Goal: Use online tool/utility: Utilize a website feature to perform a specific function

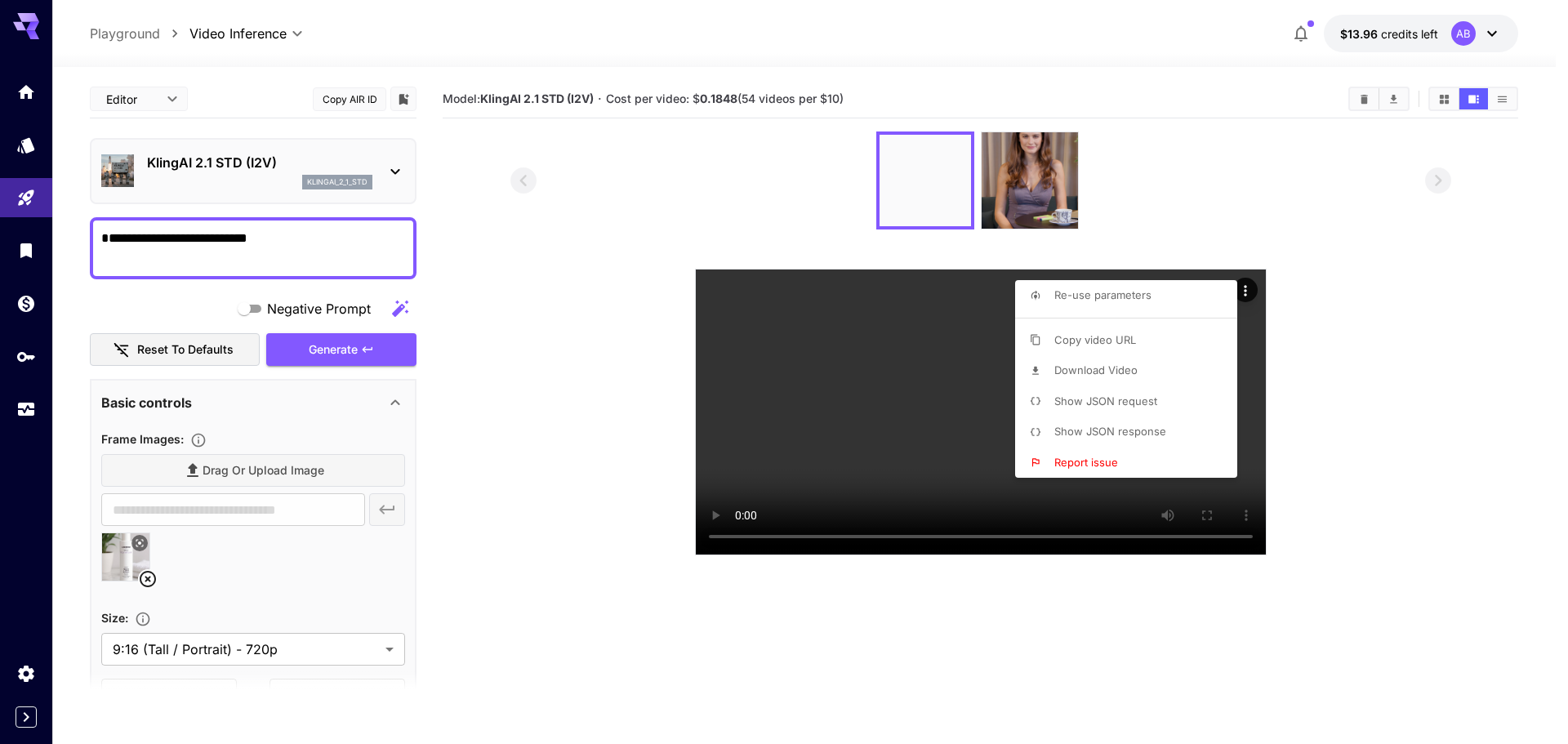
click at [217, 468] on div at bounding box center [784, 372] width 1568 height 744
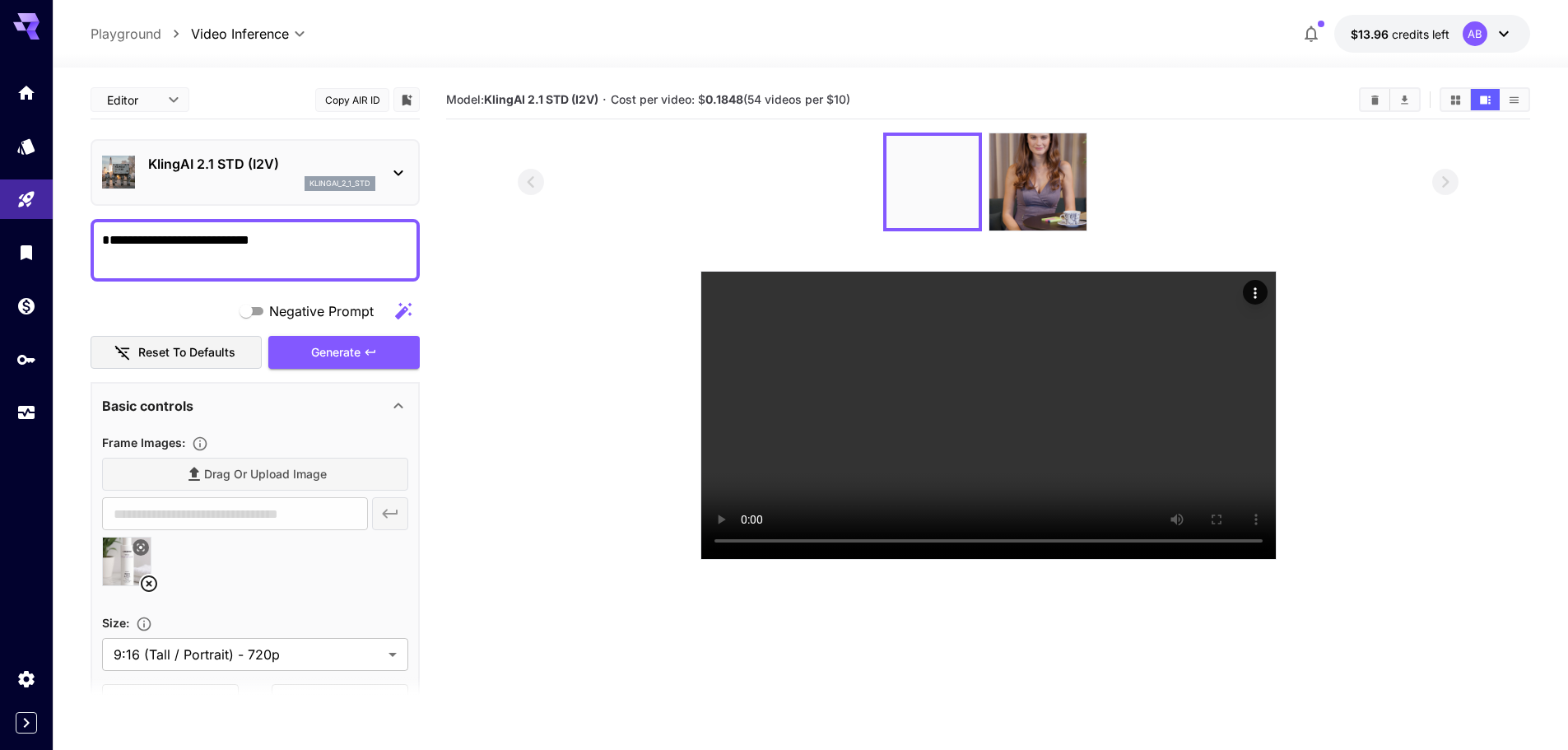
click at [221, 472] on div "Drag or upload image" at bounding box center [255, 475] width 306 height 34
click at [146, 585] on icon at bounding box center [149, 583] width 20 height 20
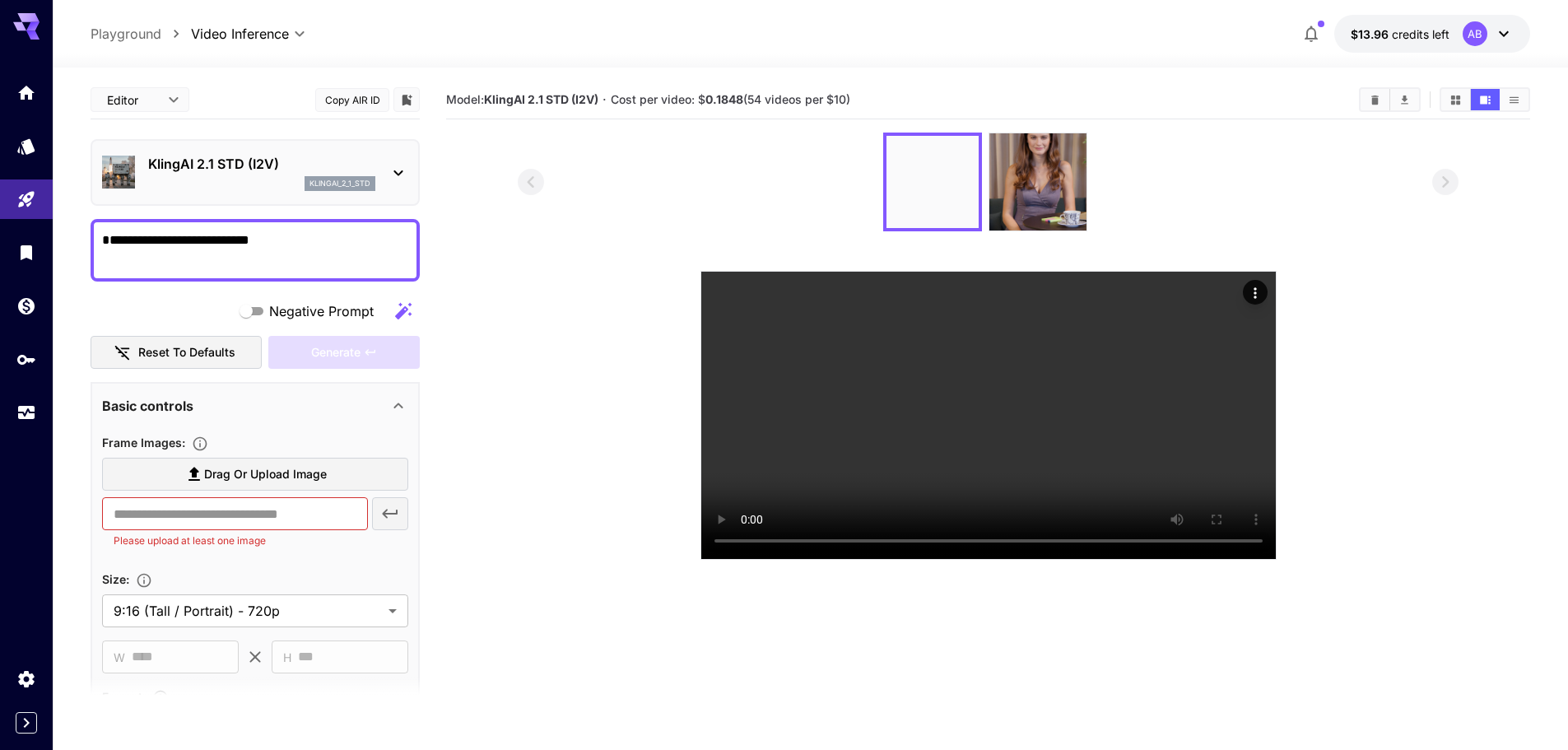
click at [224, 469] on span "Drag or upload image" at bounding box center [265, 475] width 123 height 21
click at [0, 0] on input "Drag or upload image" at bounding box center [0, 0] width 0 height 0
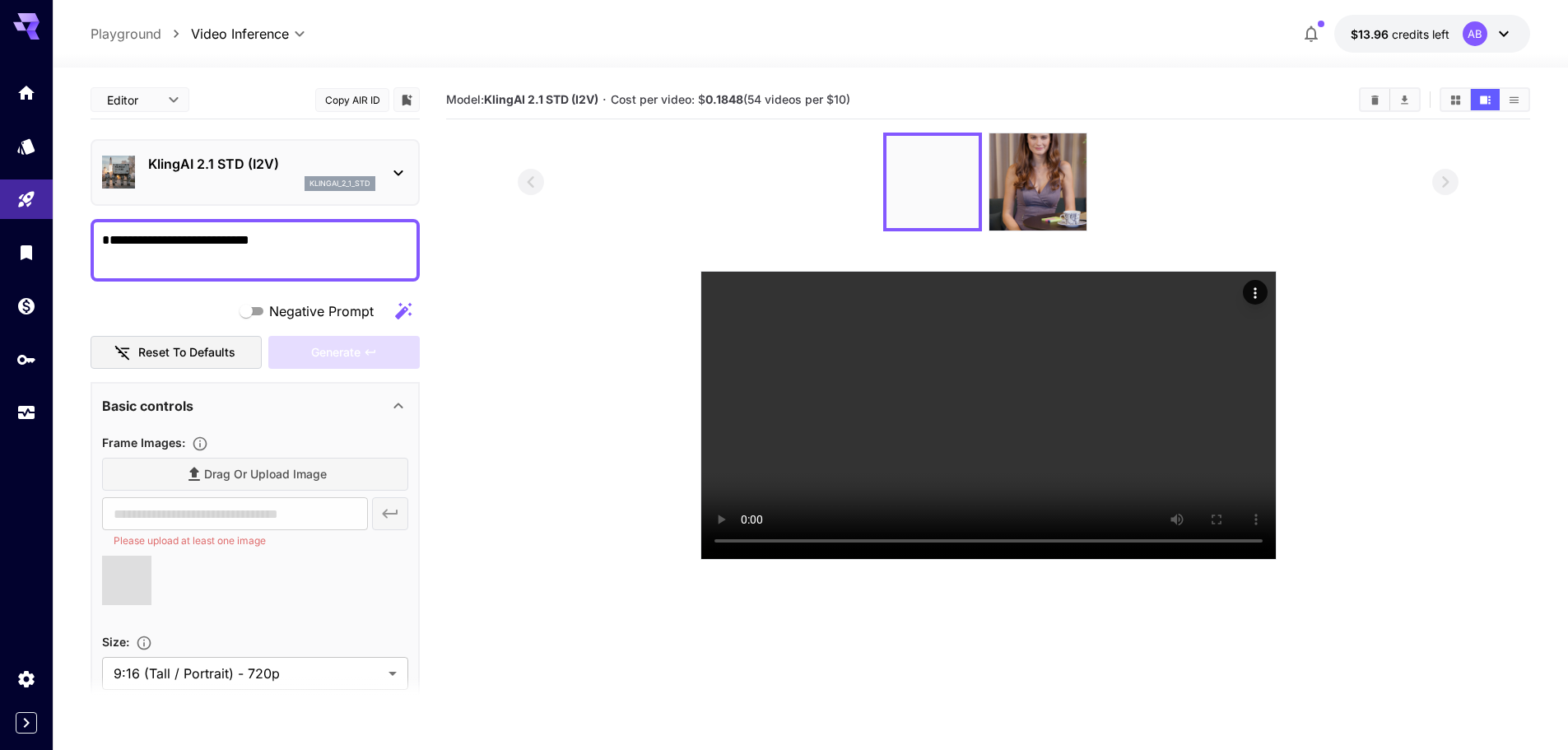
type input "**********"
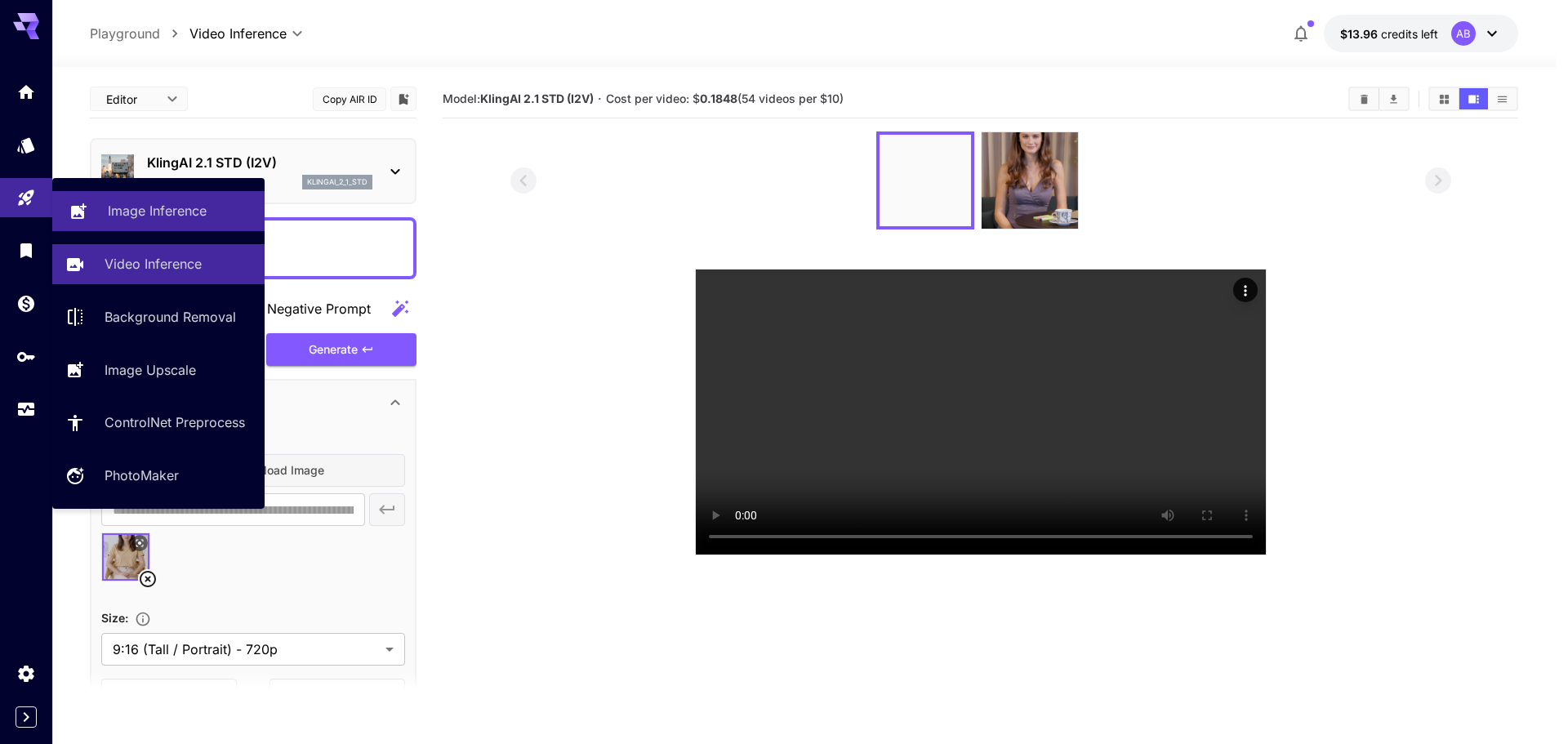
click at [135, 218] on p "Image Inference" at bounding box center [157, 210] width 99 height 20
type input "**********"
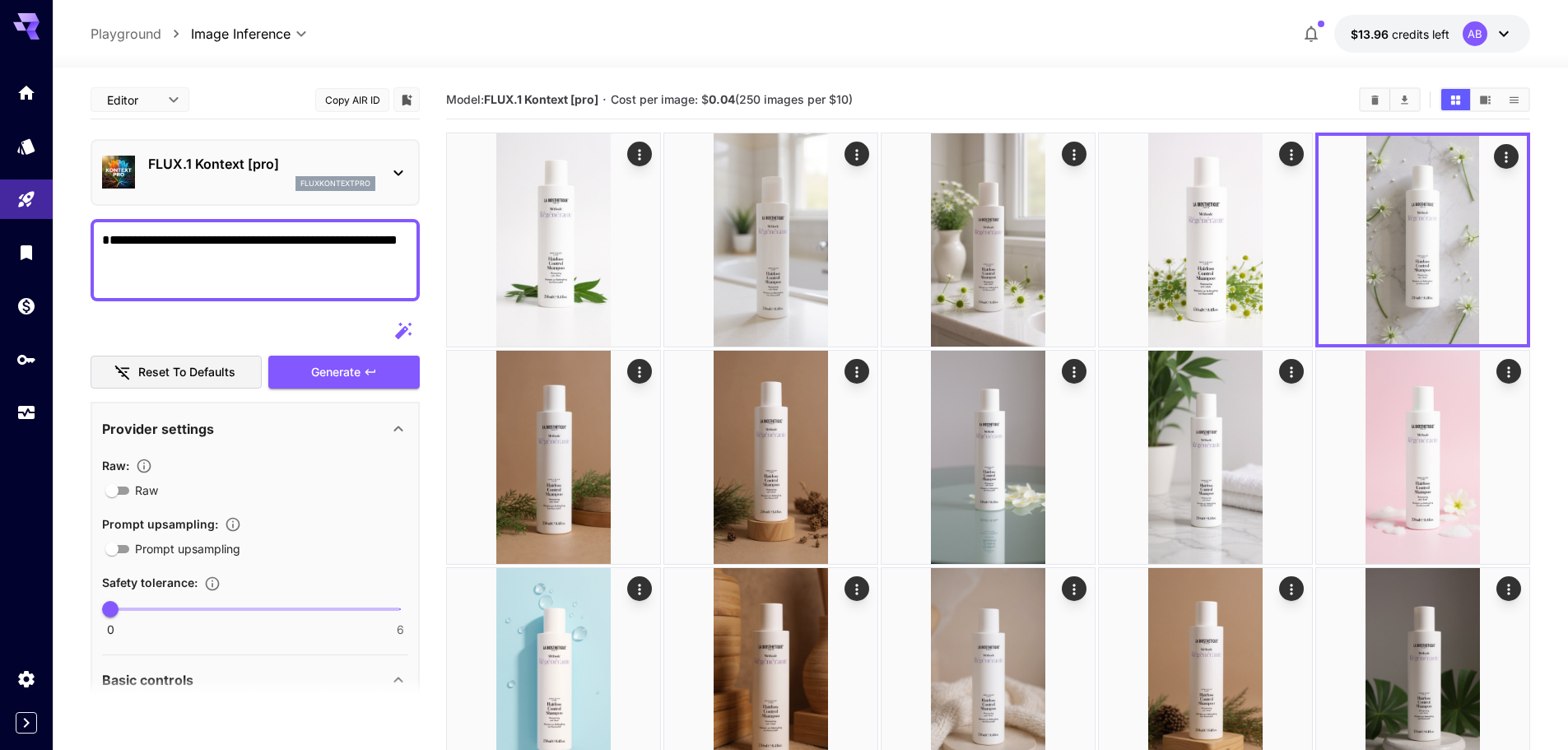
click at [218, 318] on div at bounding box center [256, 331] width 330 height 33
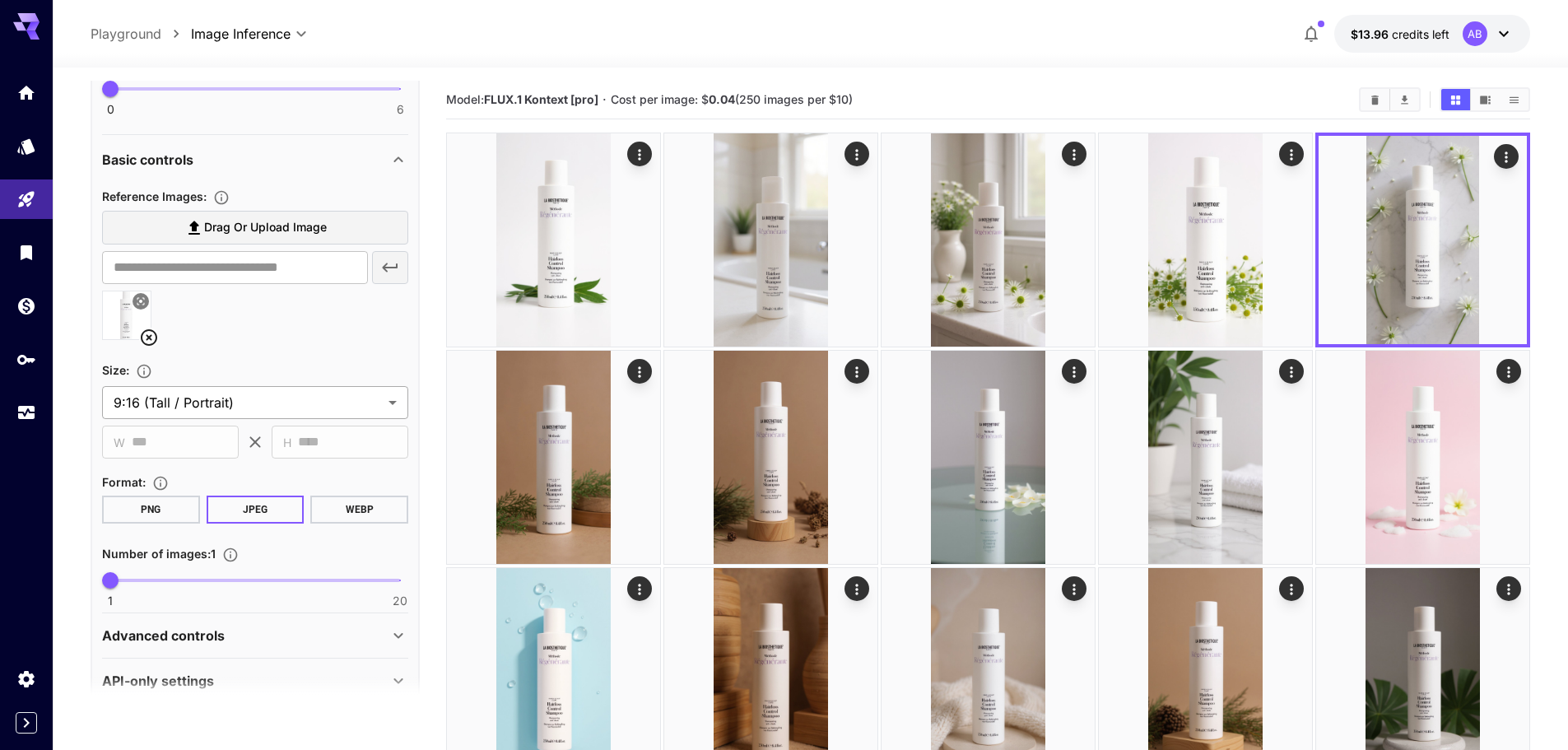
scroll to position [548, 0]
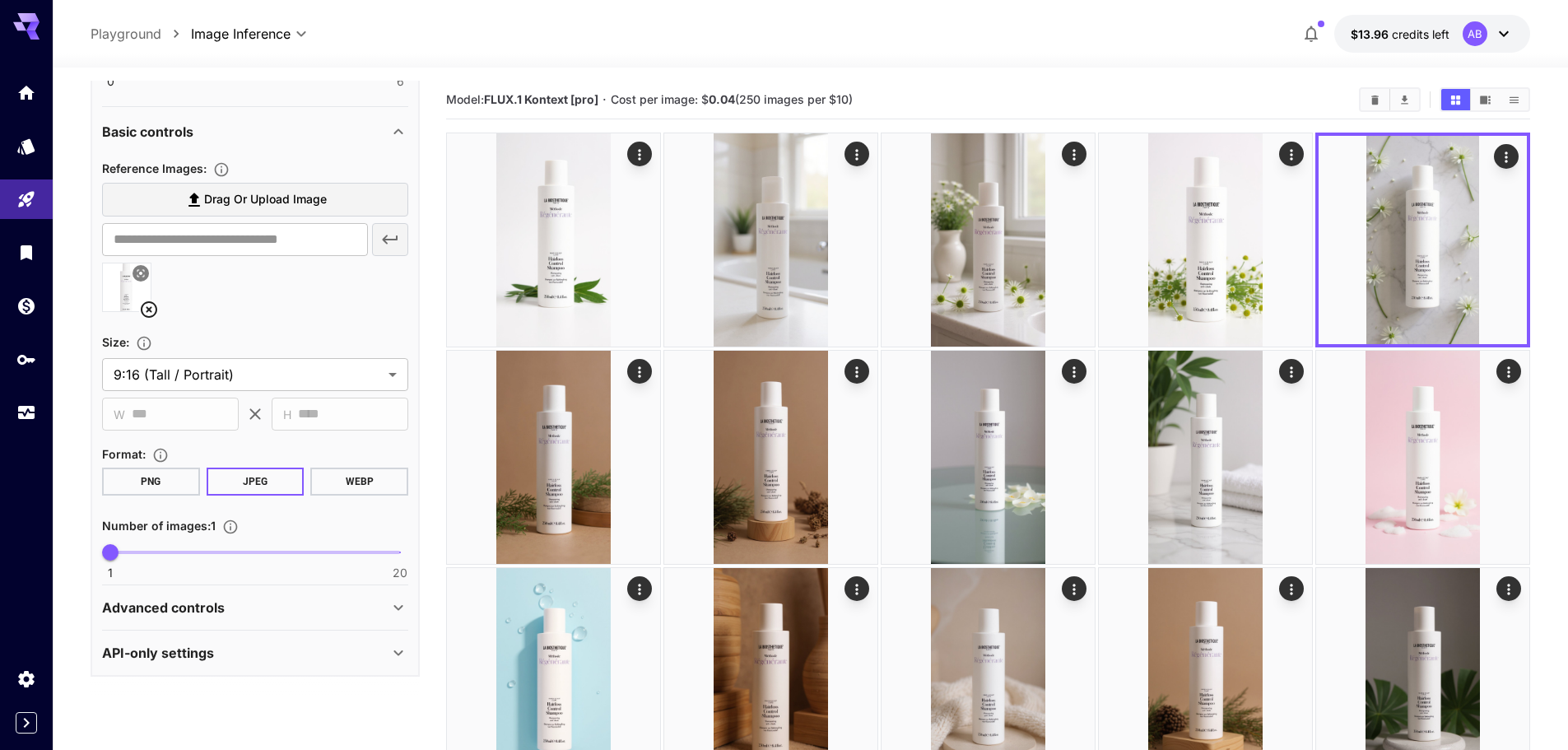
click at [136, 274] on icon at bounding box center [141, 272] width 10 height 10
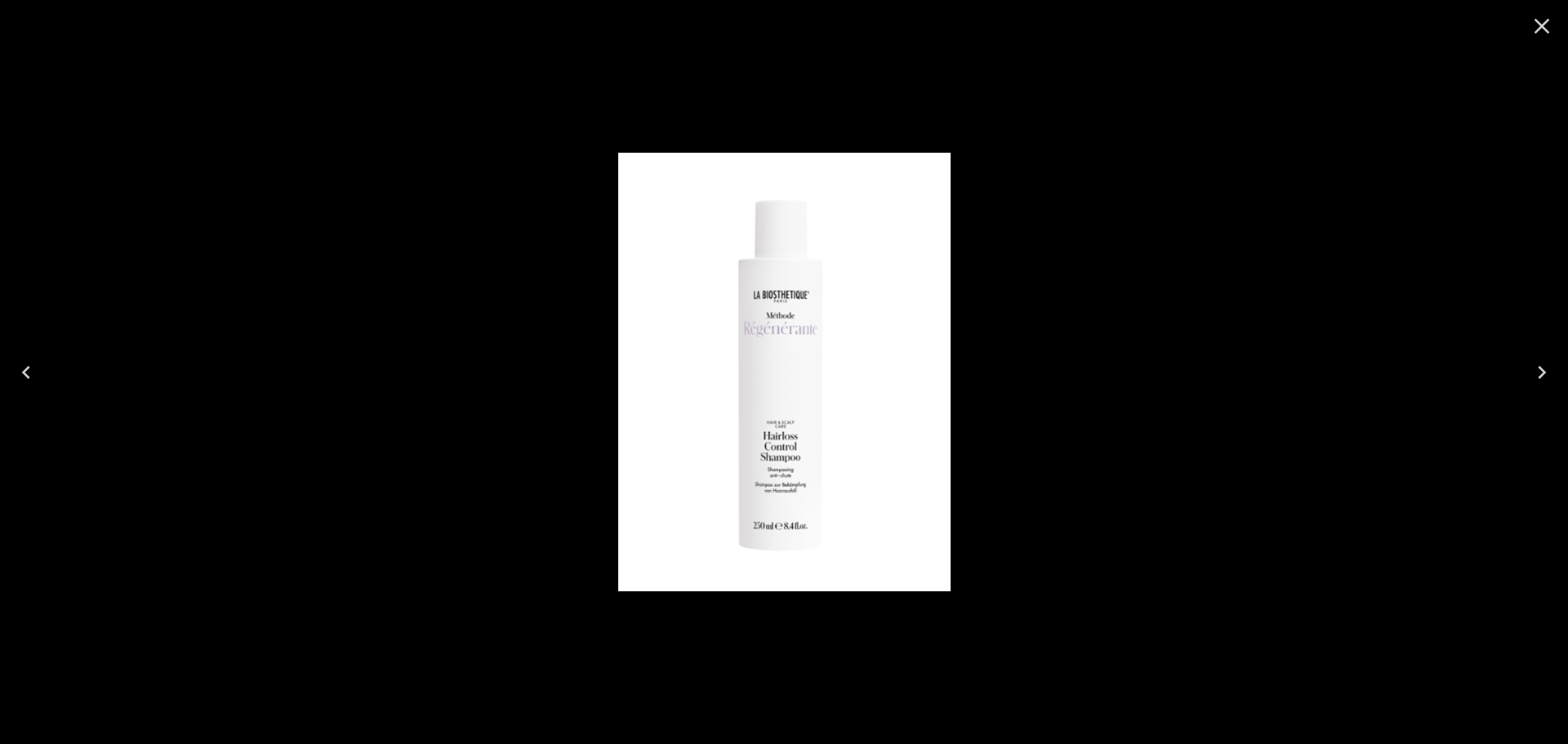
click at [1547, 33] on icon "Close" at bounding box center [1542, 26] width 26 height 26
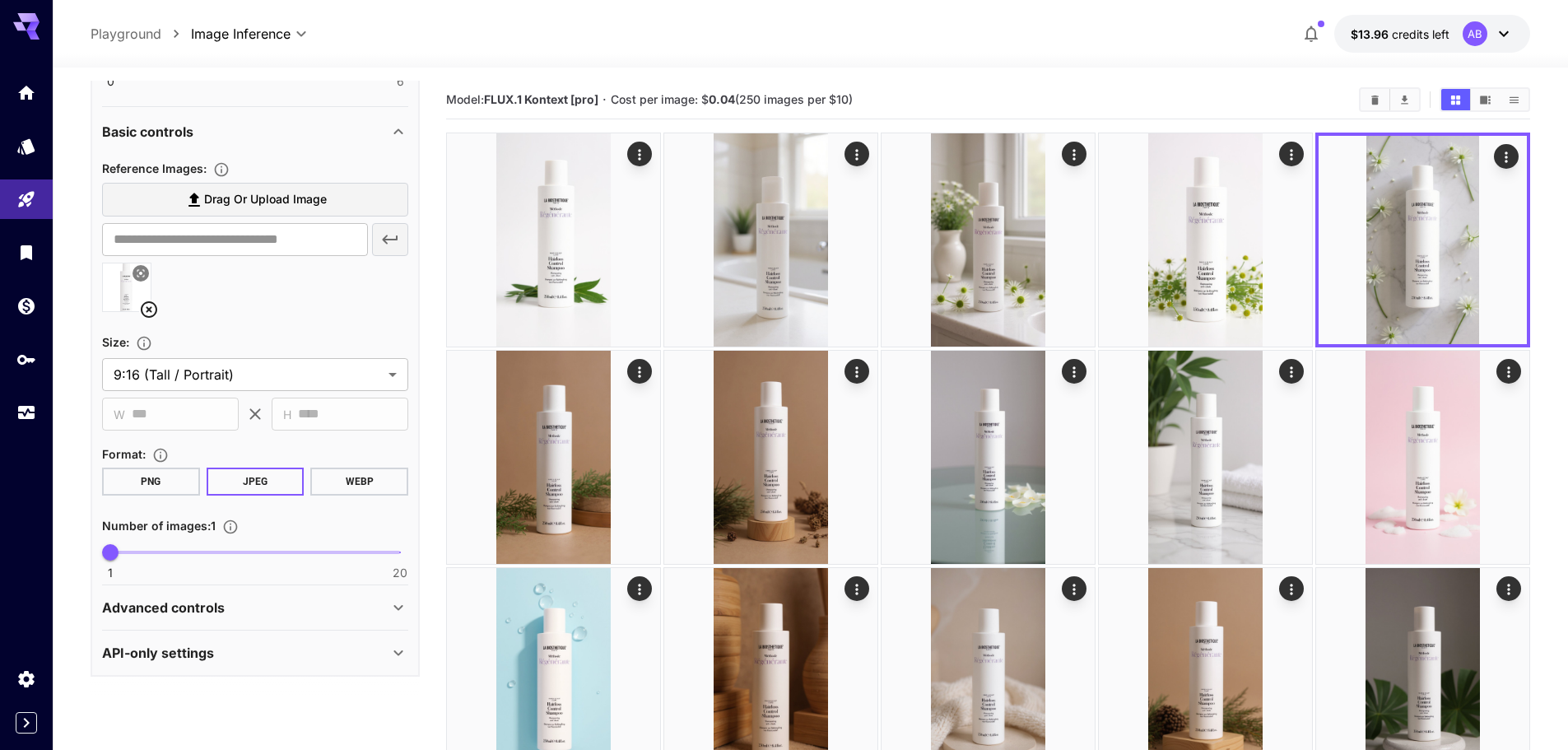
click at [154, 310] on icon at bounding box center [149, 309] width 20 height 20
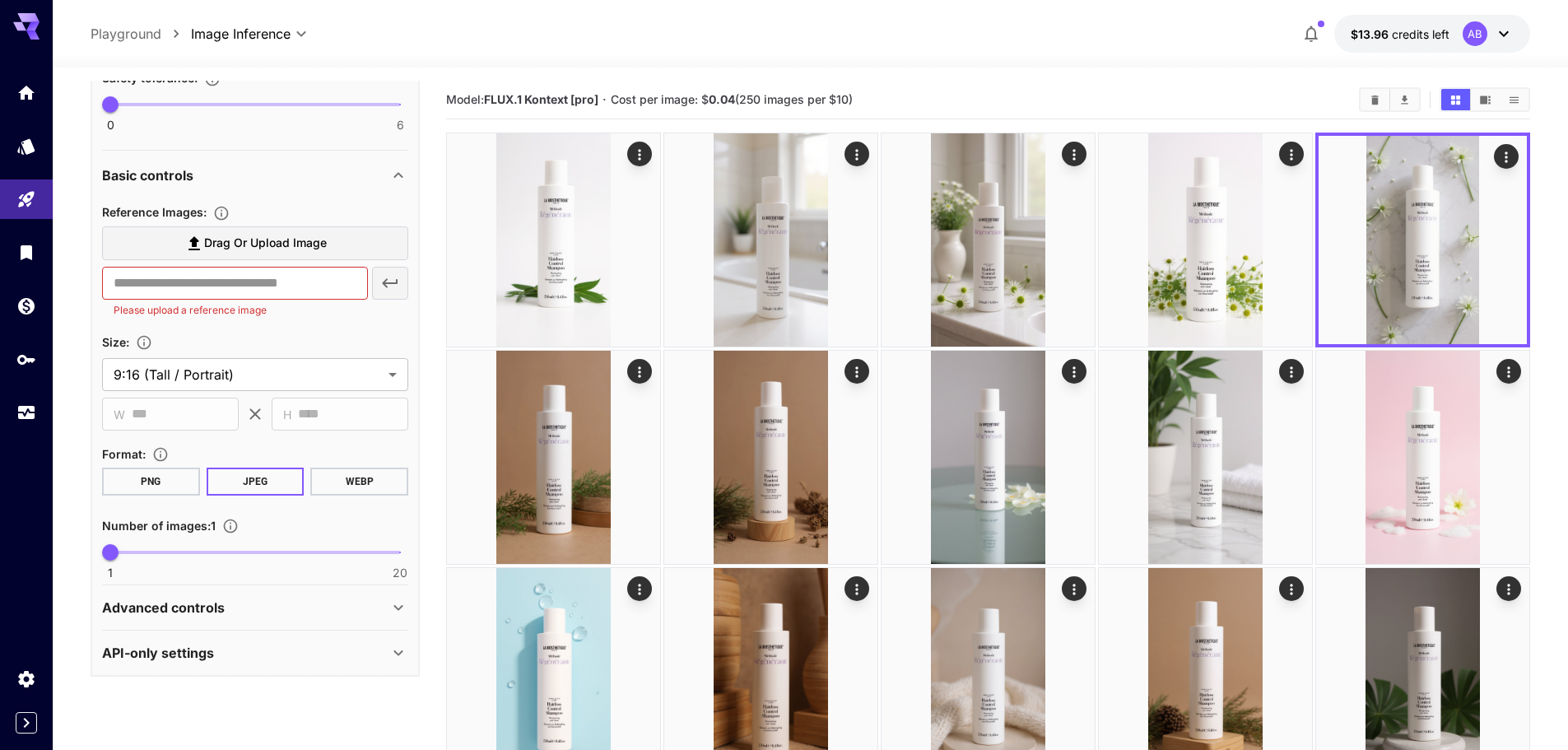
scroll to position [505, 0]
click at [194, 243] on icon at bounding box center [194, 243] width 11 height 14
click at [0, 0] on input "Drag or upload image" at bounding box center [0, 0] width 0 height 0
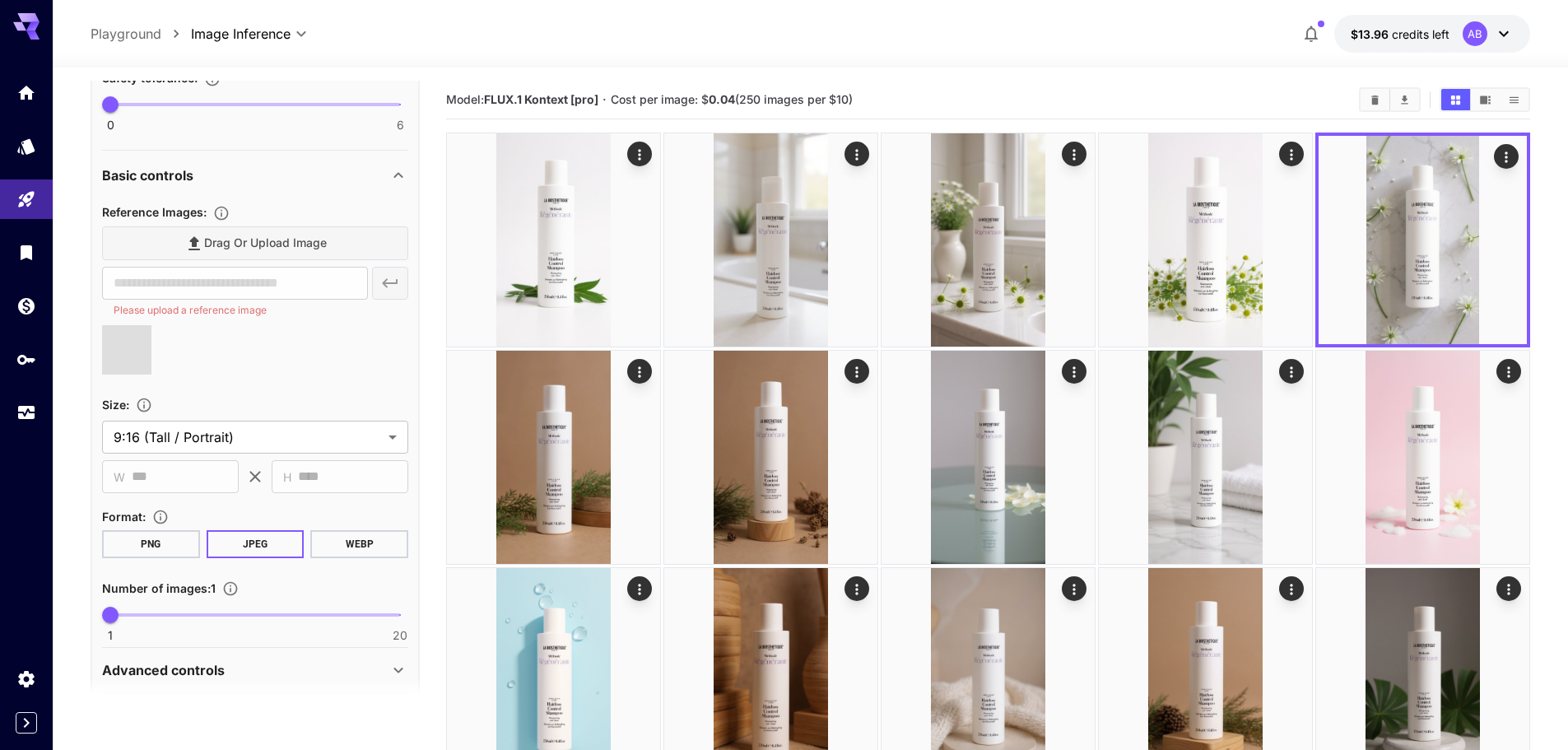
type input "**********"
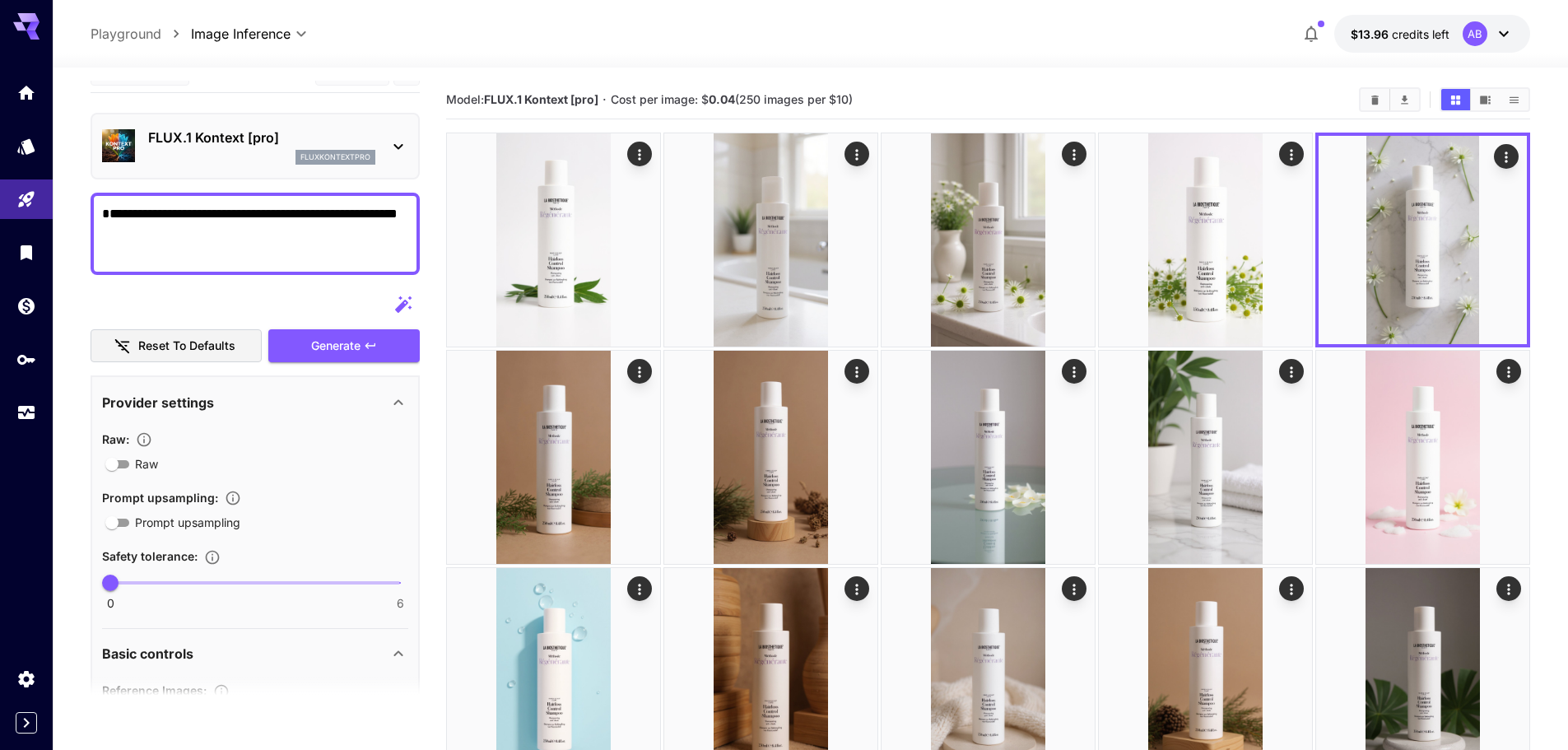
scroll to position [0, 0]
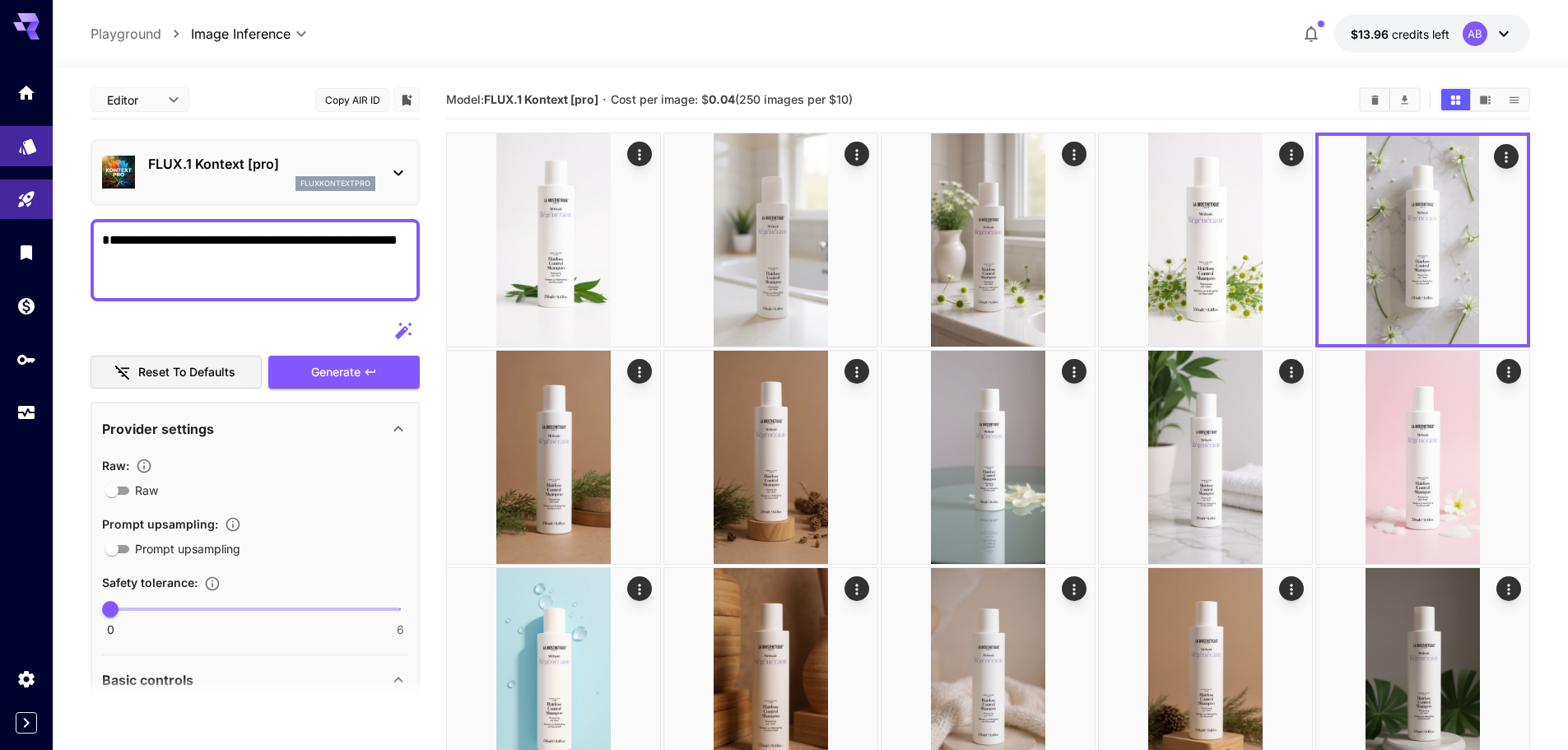
drag, startPoint x: 146, startPoint y: 281, endPoint x: 0, endPoint y: 133, distance: 207.9
paste textarea
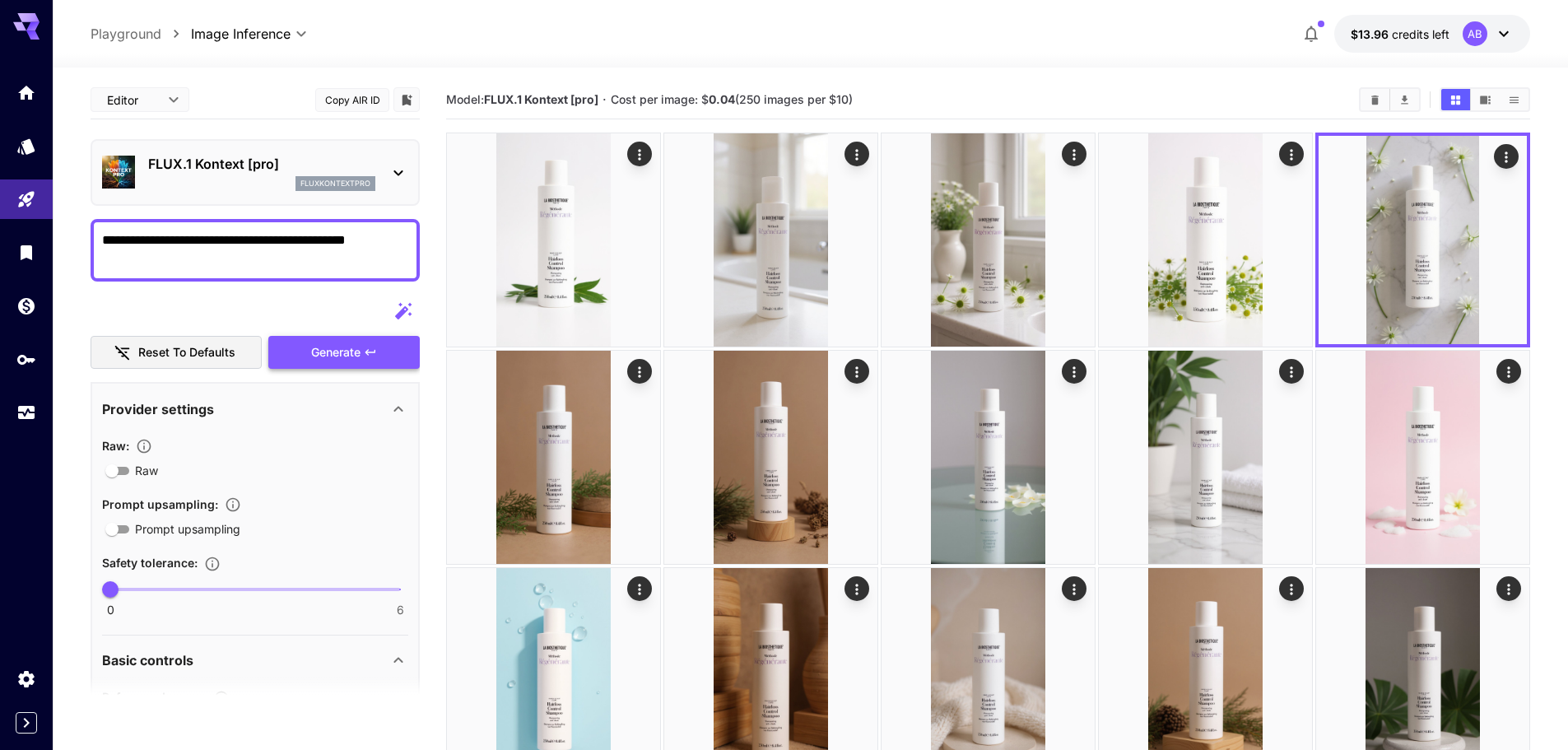
type textarea "**********"
click at [372, 356] on icon "button" at bounding box center [370, 352] width 13 height 13
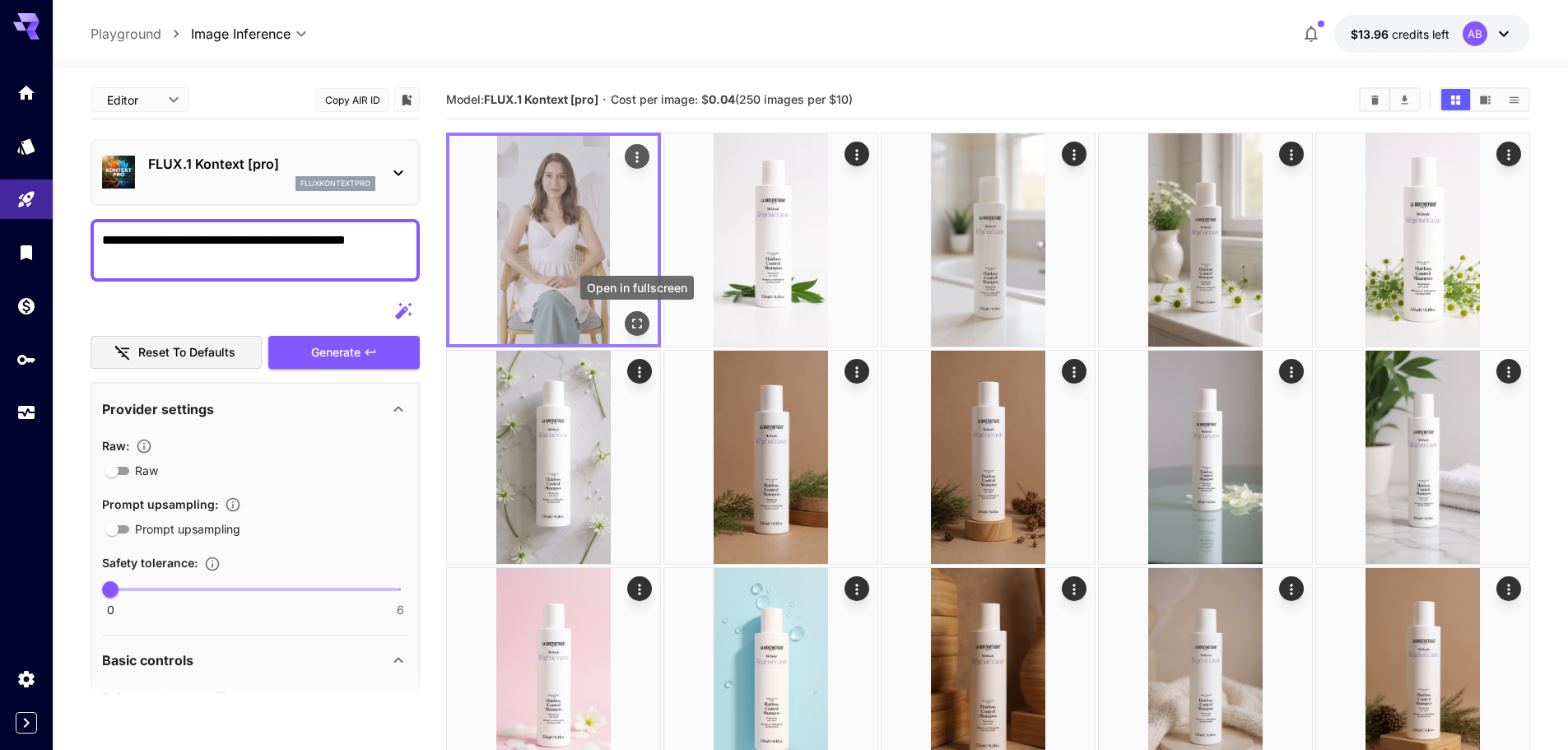
click at [626, 321] on button "Open in fullscreen" at bounding box center [637, 323] width 24 height 24
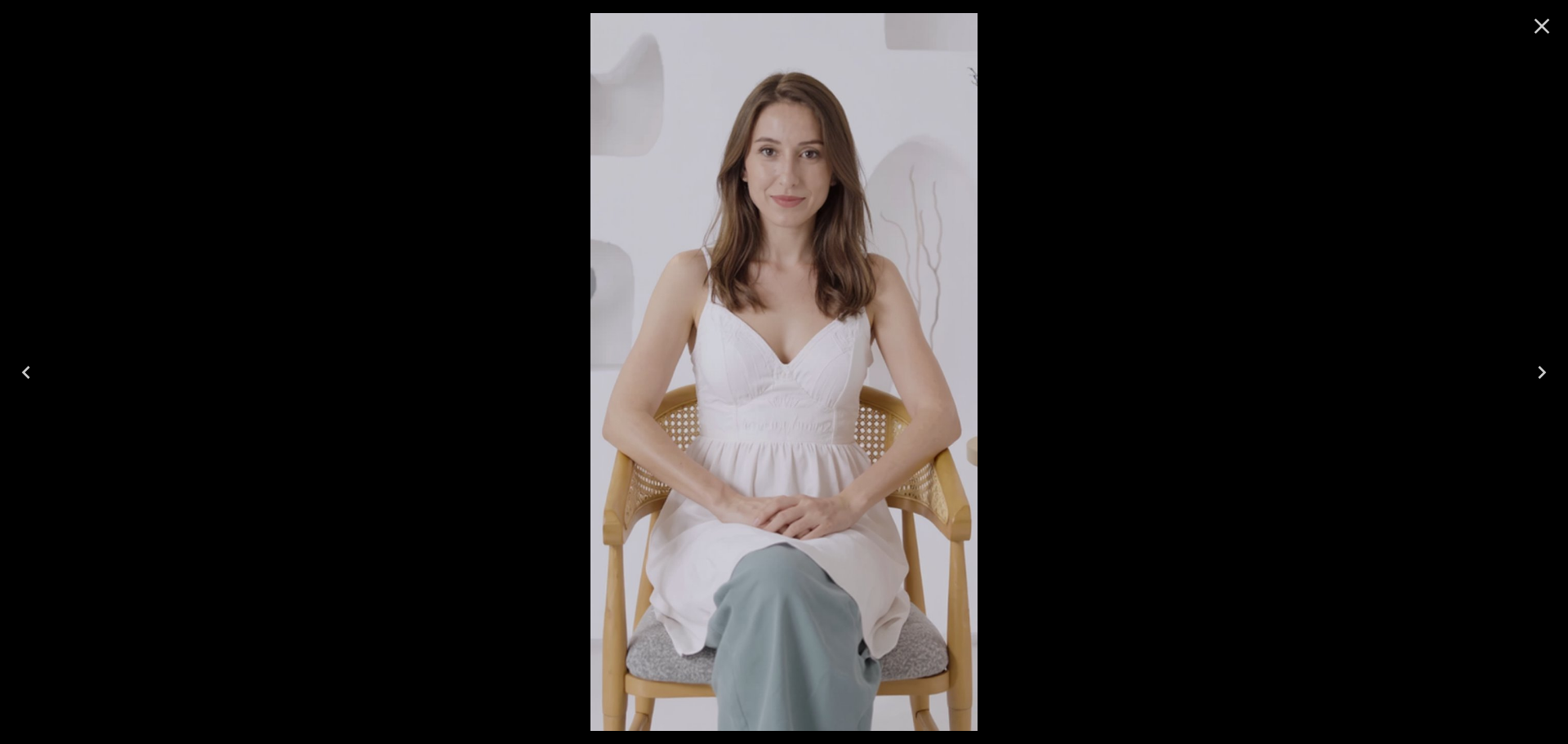
click at [1540, 24] on icon "Close" at bounding box center [1542, 26] width 16 height 16
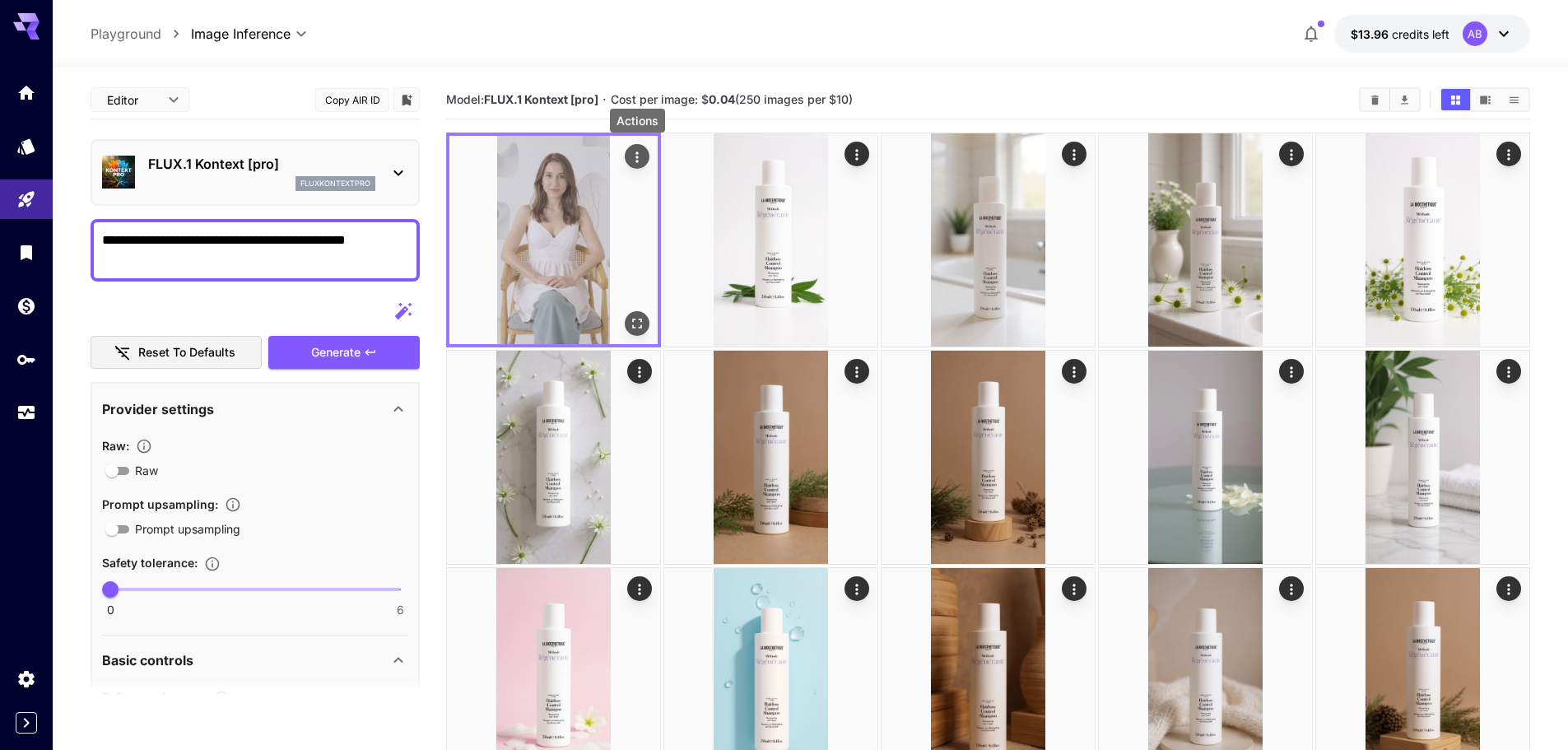
click at [642, 154] on icon "Actions" at bounding box center [637, 157] width 17 height 17
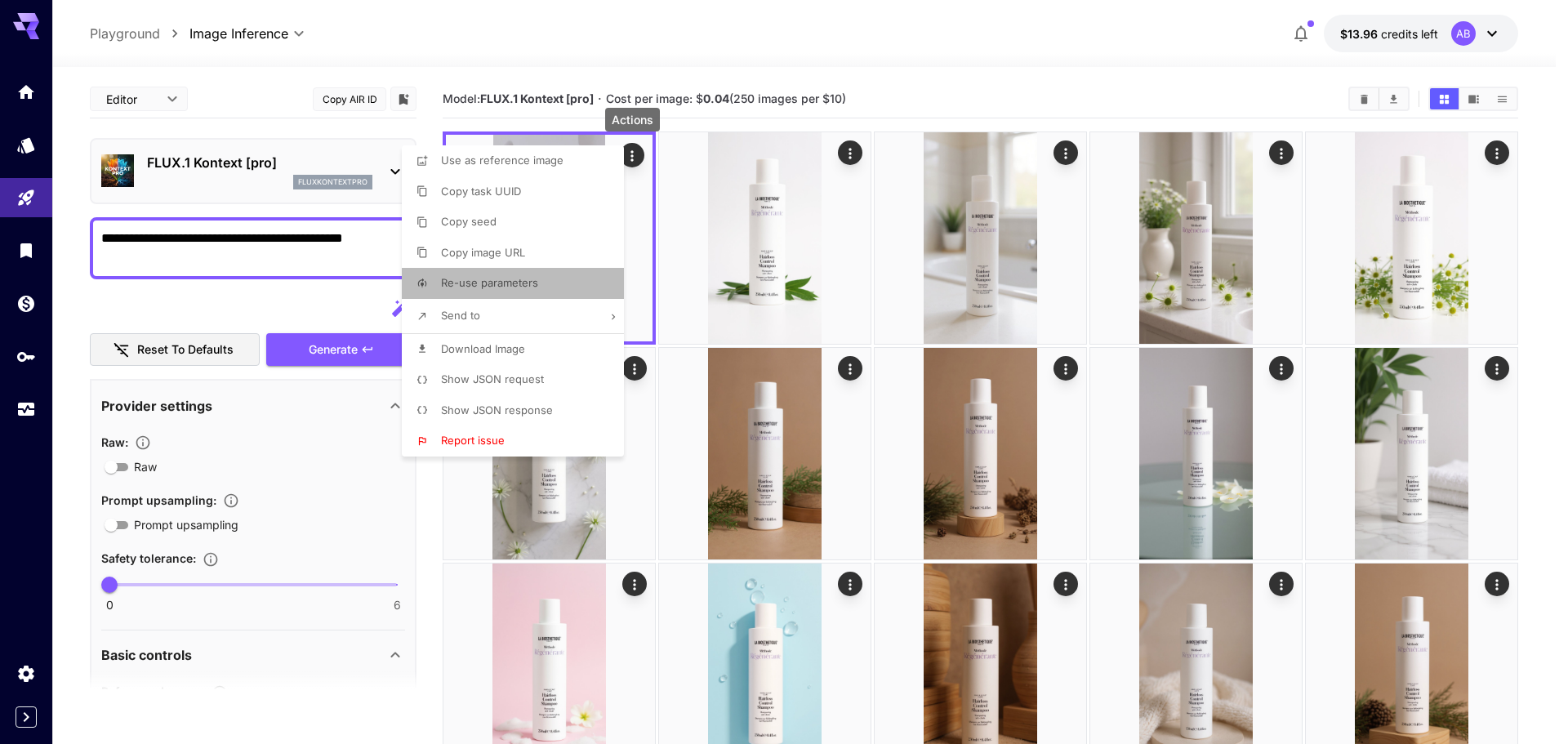
click at [516, 285] on span "Re-use parameters" at bounding box center [490, 282] width 98 height 13
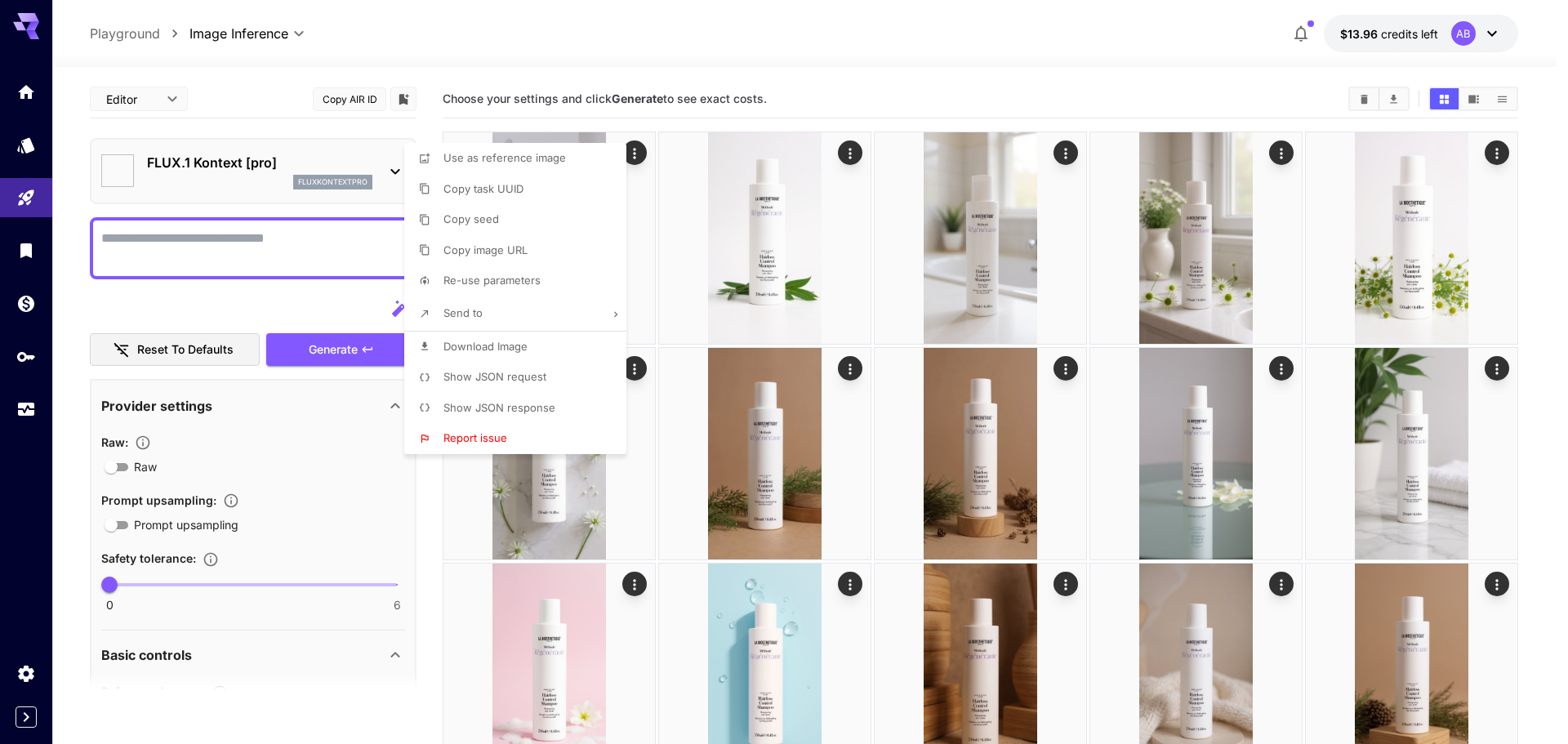
type textarea "**********"
click at [246, 247] on div at bounding box center [784, 372] width 1568 height 744
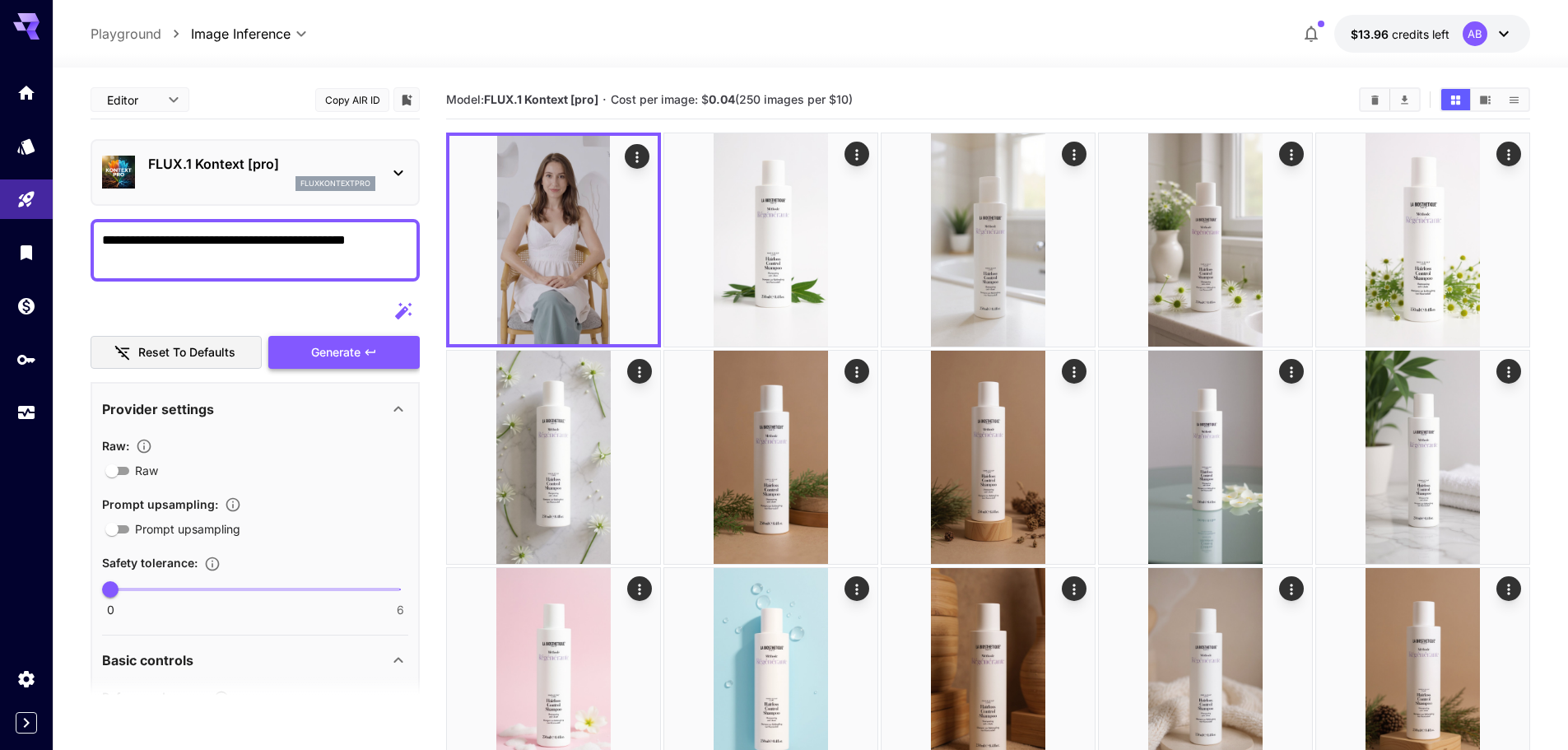
click at [339, 352] on span "Generate" at bounding box center [335, 353] width 50 height 21
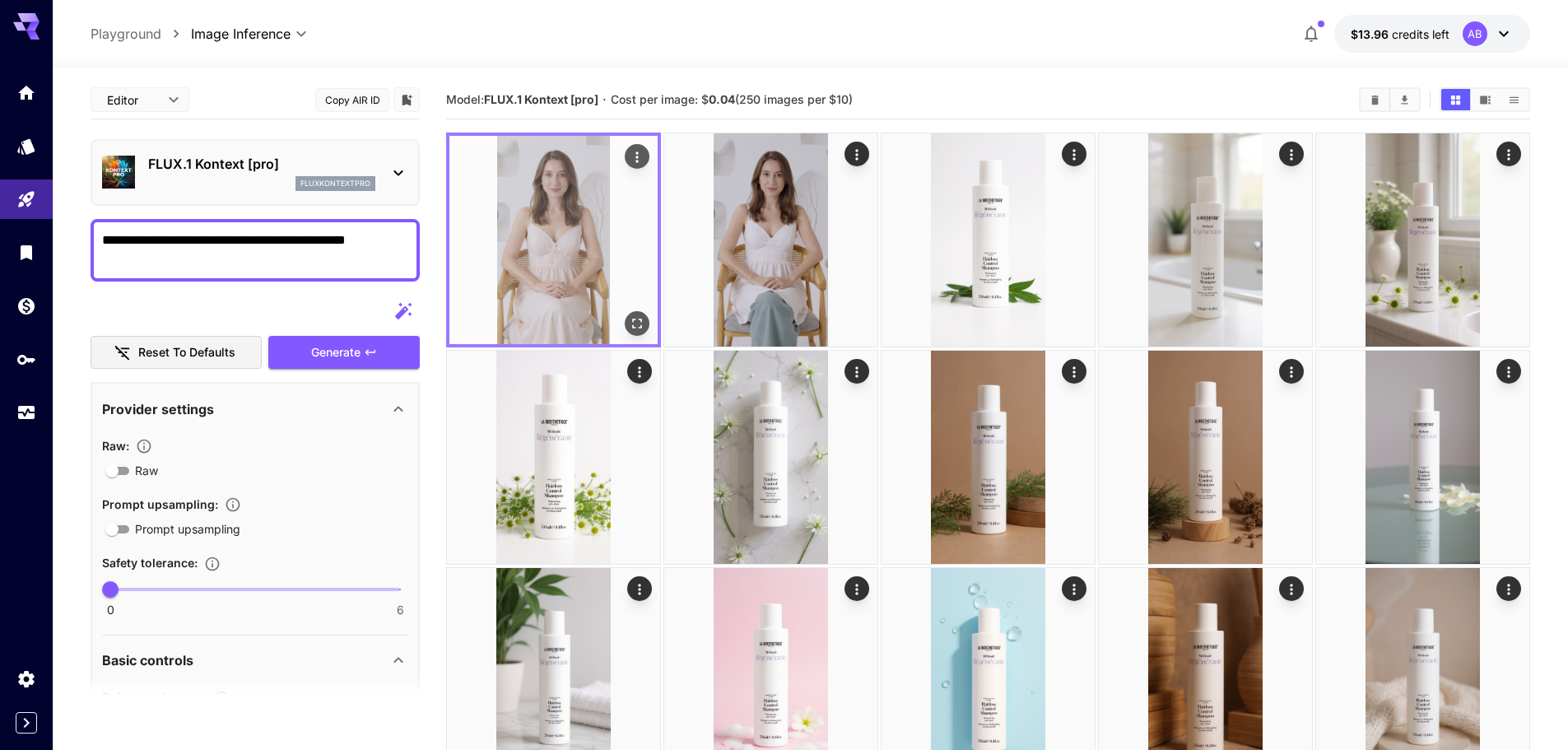
click at [641, 319] on icon "Open in fullscreen" at bounding box center [637, 323] width 10 height 10
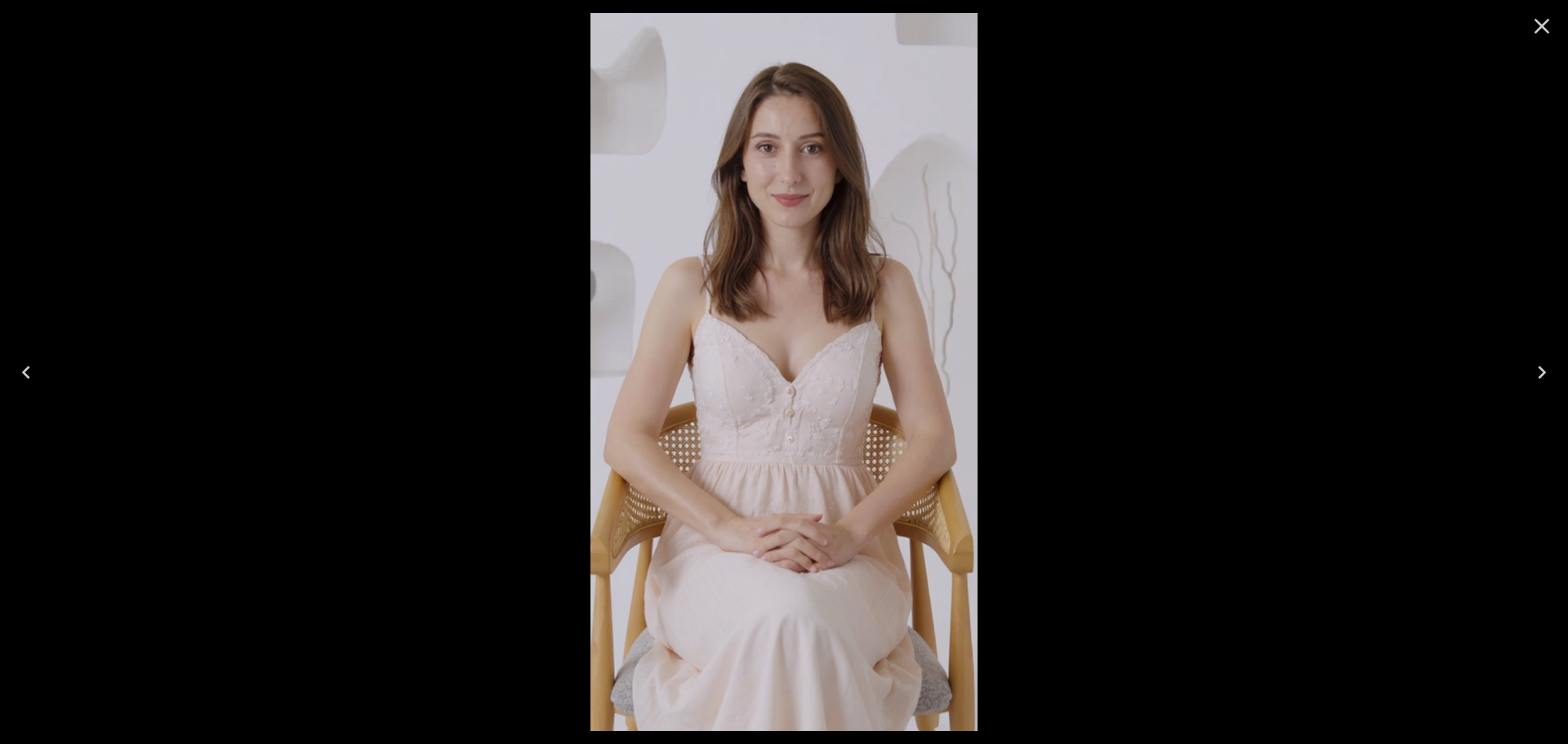
click at [1542, 32] on icon "Close" at bounding box center [1542, 26] width 26 height 26
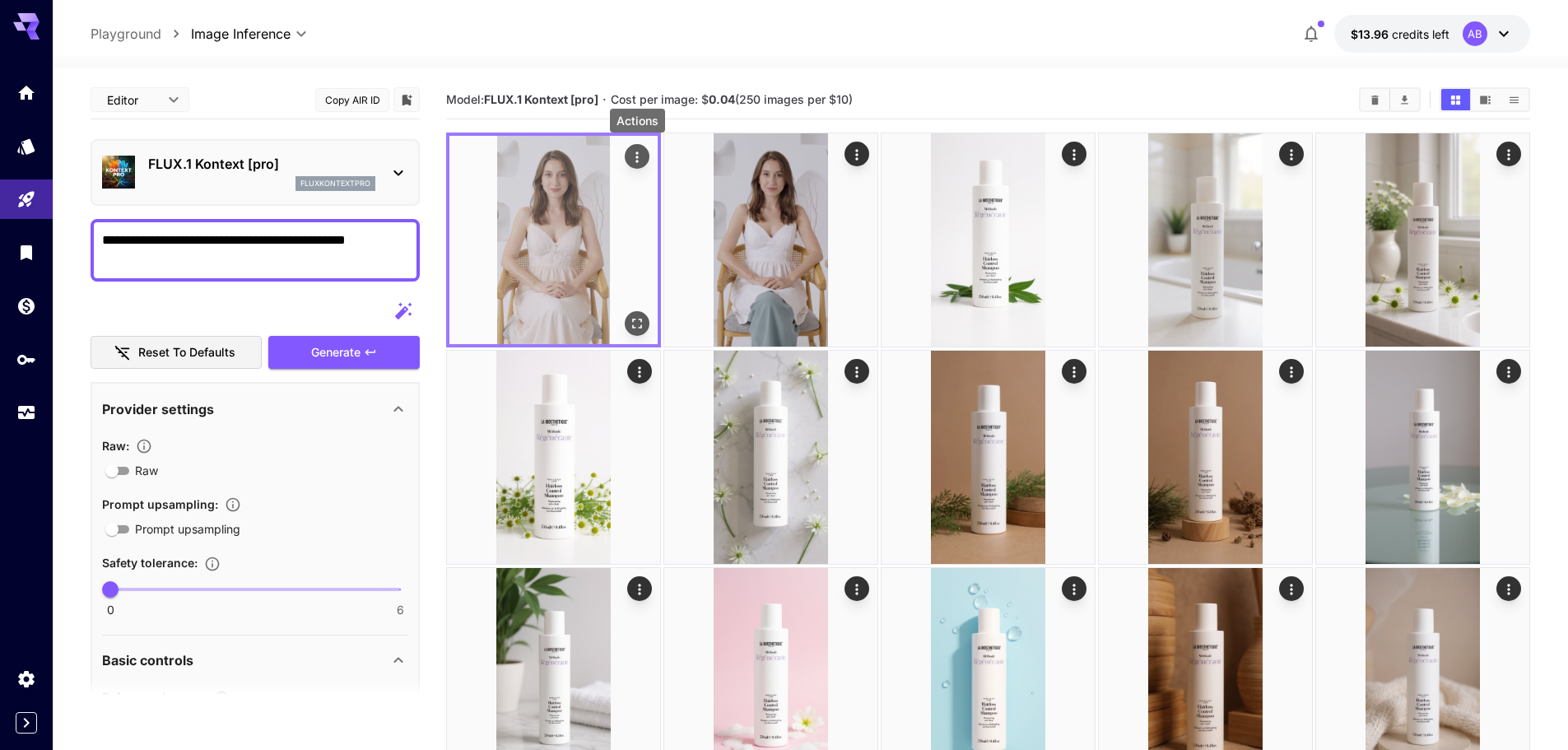
click at [638, 152] on icon "Actions" at bounding box center [637, 157] width 17 height 17
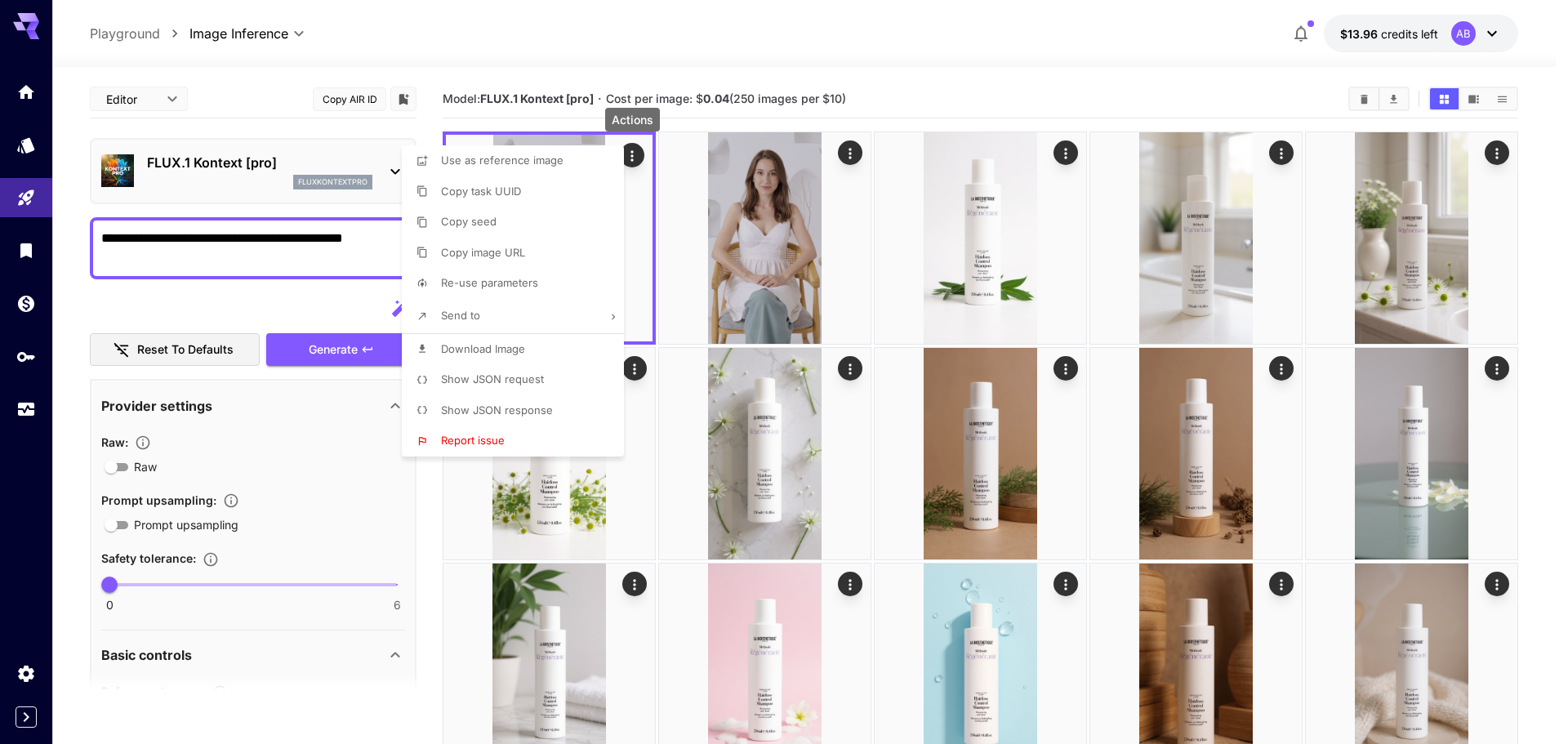
click at [496, 347] on span "Download Image" at bounding box center [483, 348] width 85 height 13
click at [24, 253] on div at bounding box center [784, 372] width 1568 height 744
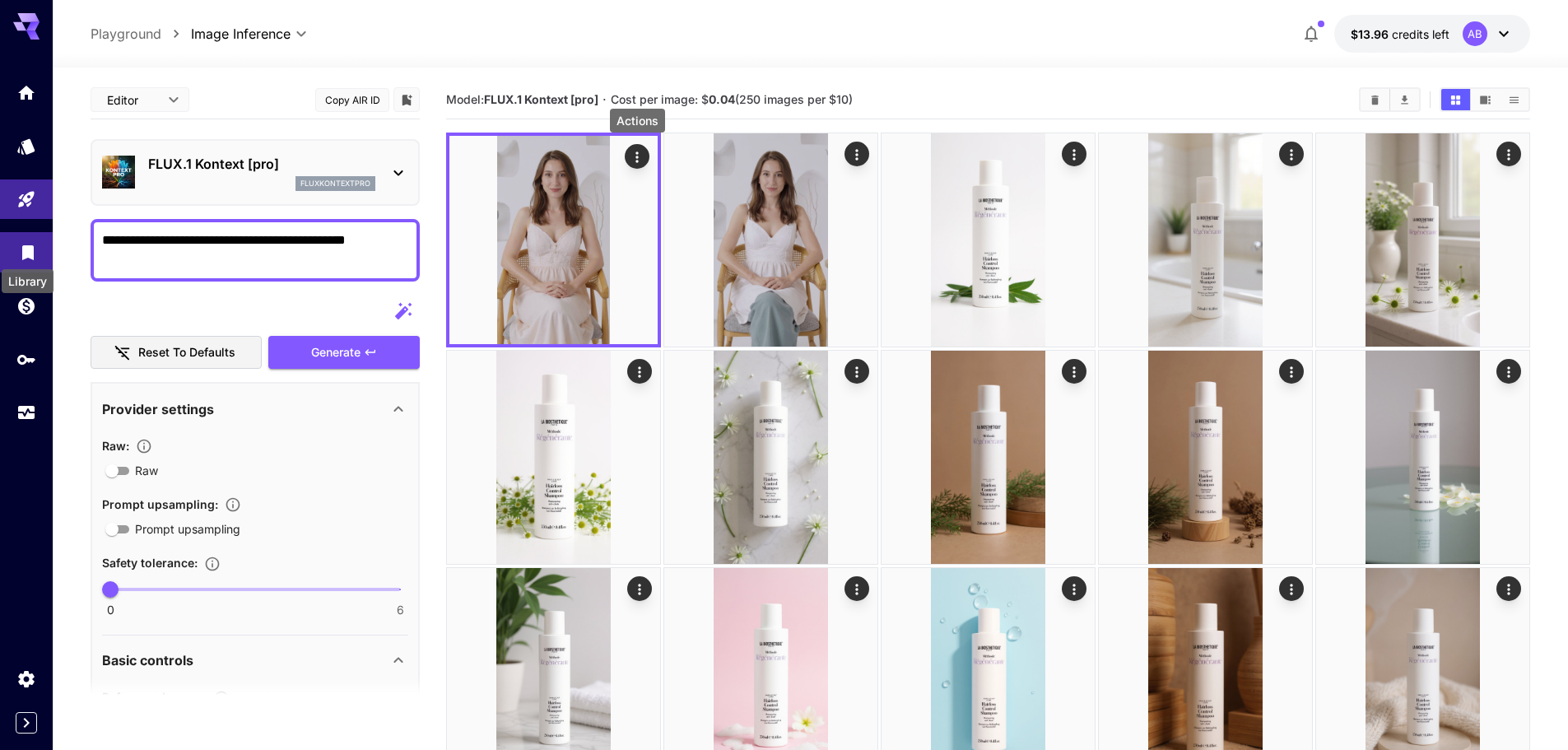
click at [23, 255] on icon "Library" at bounding box center [28, 248] width 11 height 15
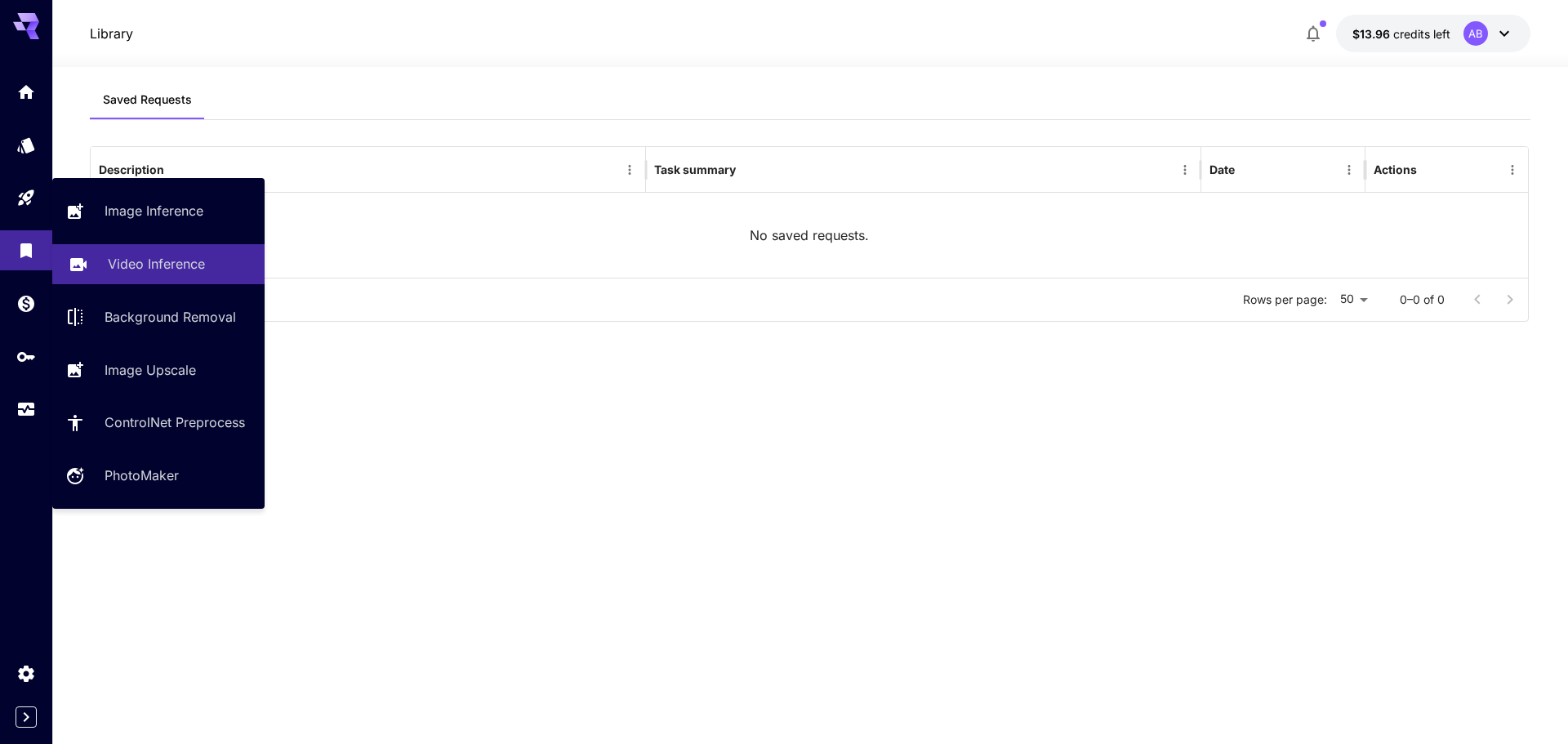
click at [147, 268] on p "Video Inference" at bounding box center [156, 263] width 98 height 20
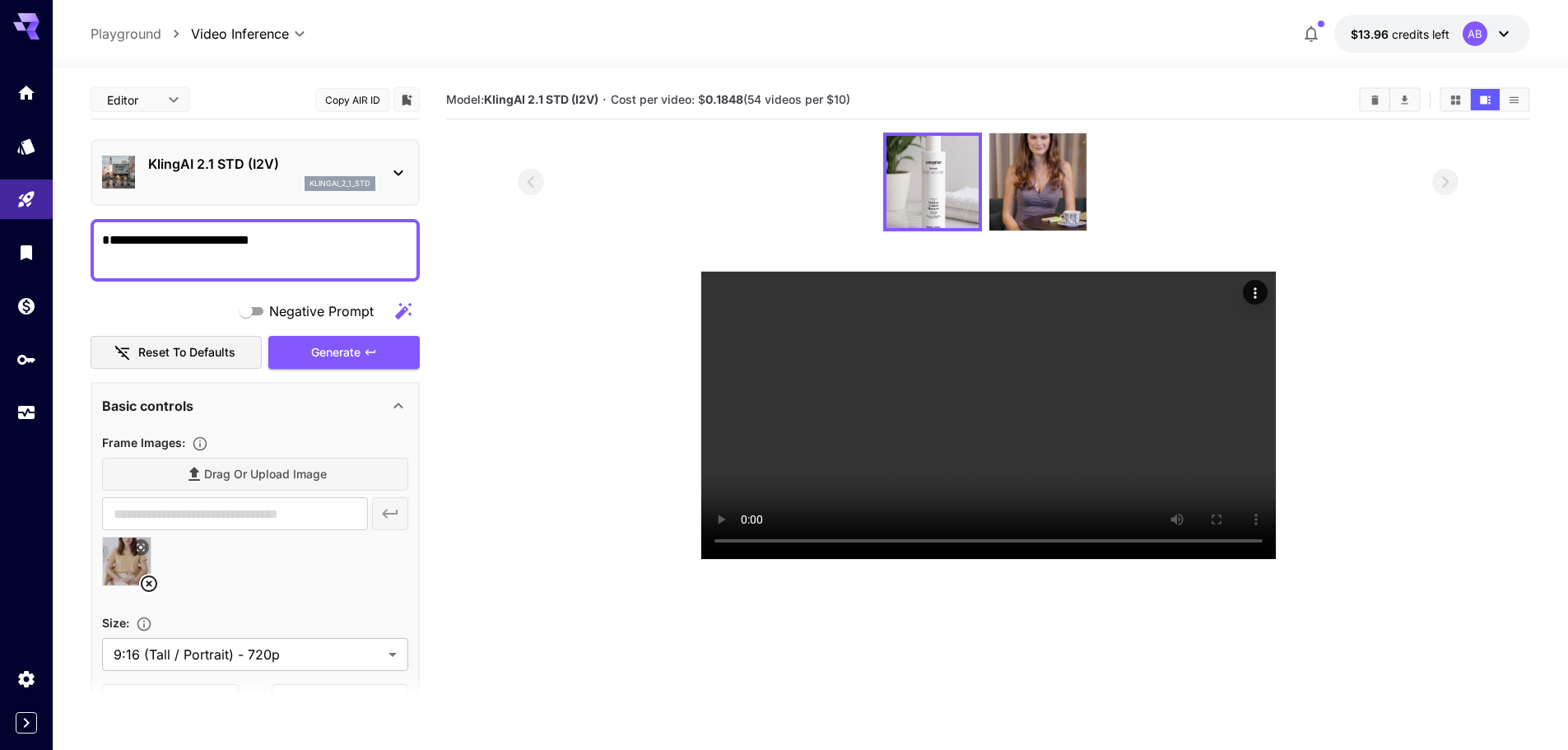
click at [145, 587] on icon at bounding box center [149, 583] width 20 height 20
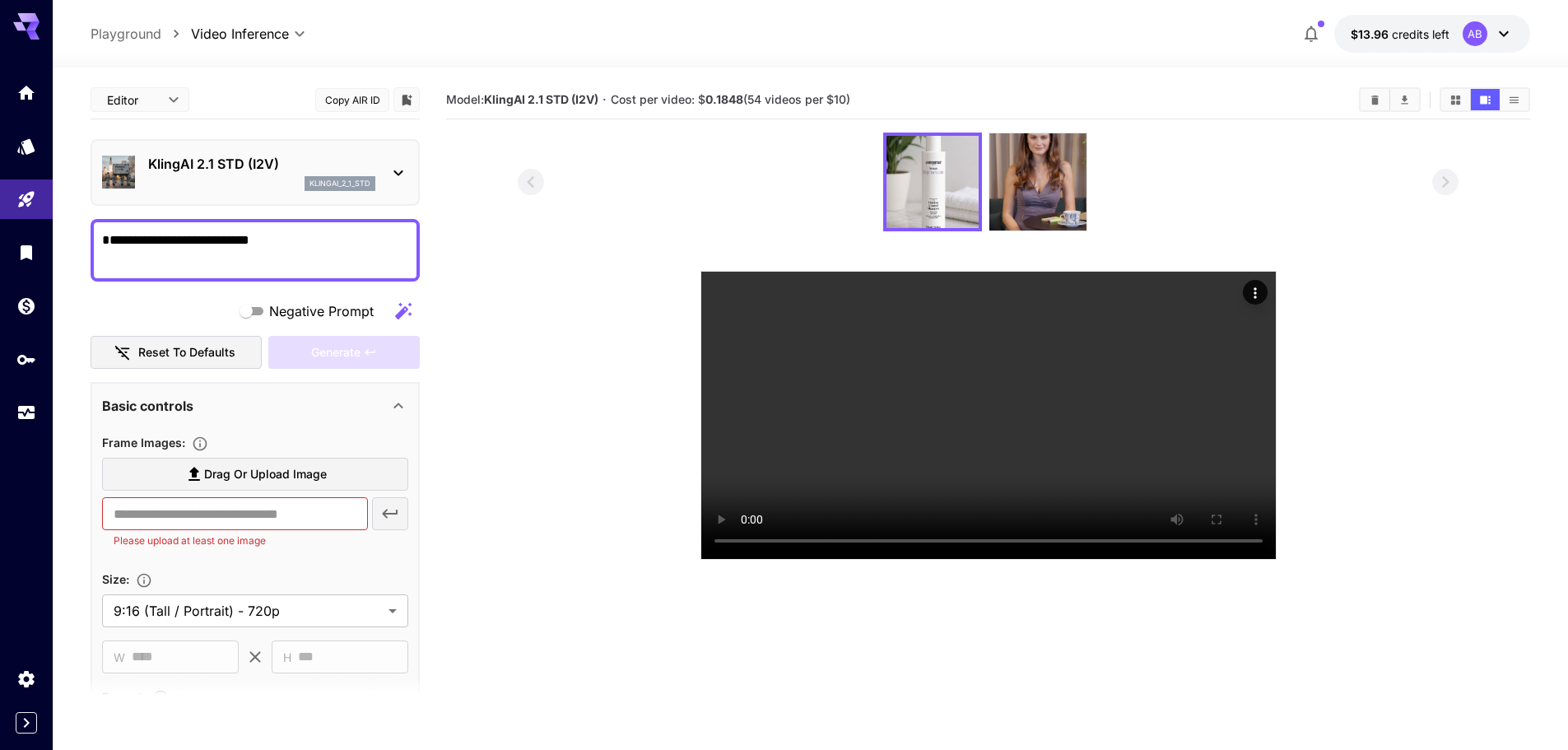
click at [255, 474] on span "Drag or upload image" at bounding box center [265, 475] width 123 height 21
click at [0, 0] on input "Drag or upload image" at bounding box center [0, 0] width 0 height 0
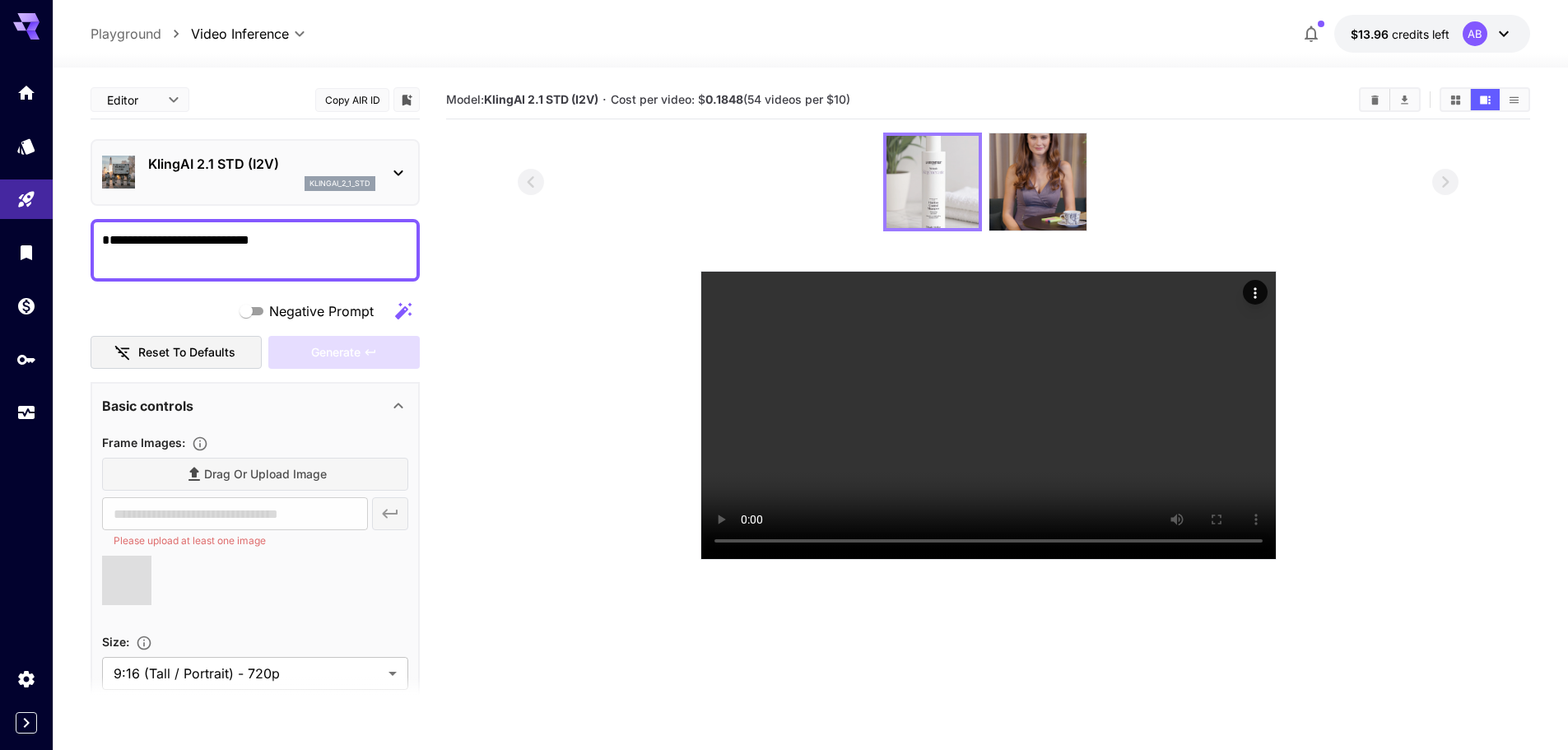
type input "**********"
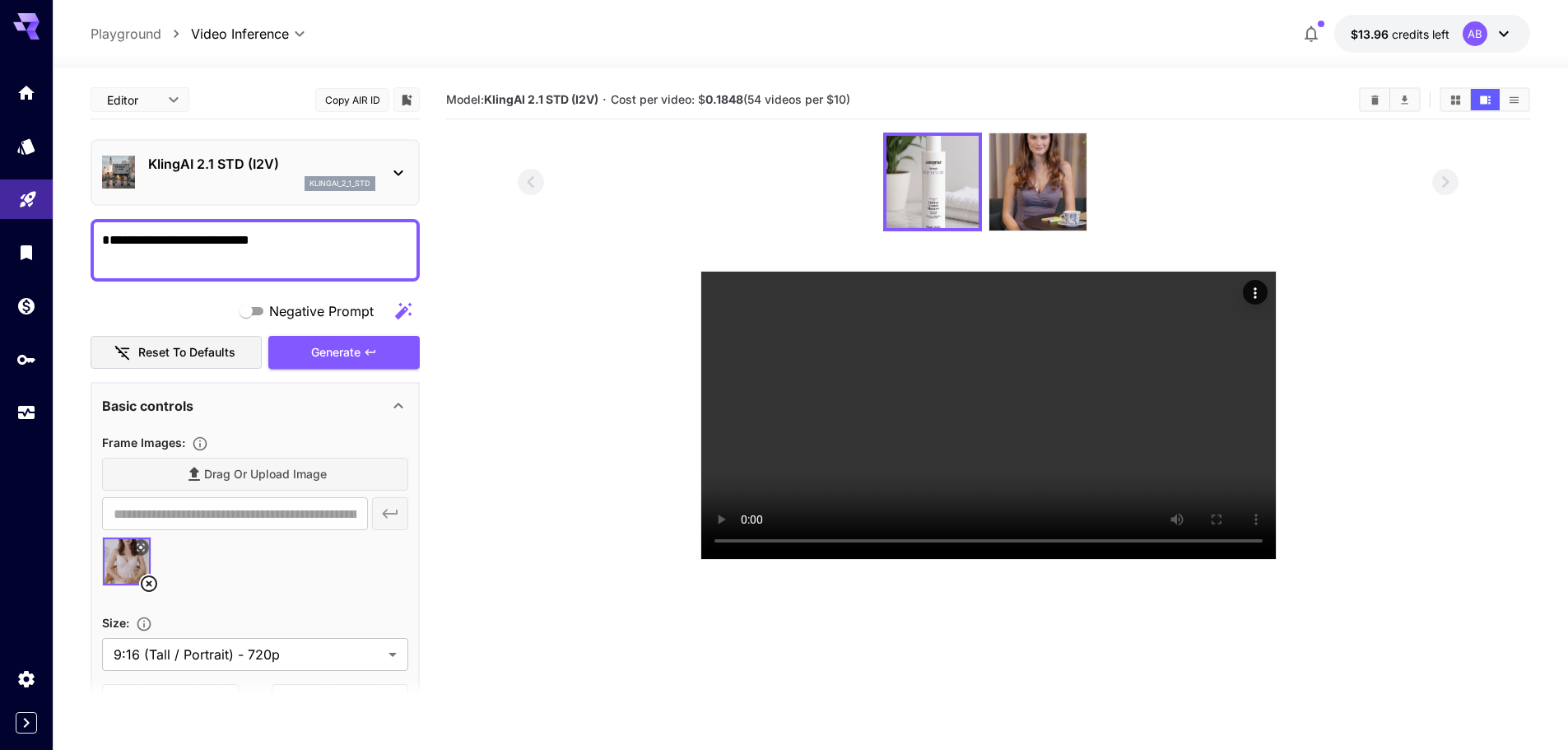
drag, startPoint x: 247, startPoint y: 246, endPoint x: 0, endPoint y: 199, distance: 251.4
click at [0, 199] on div "**********" at bounding box center [784, 439] width 1568 height 879
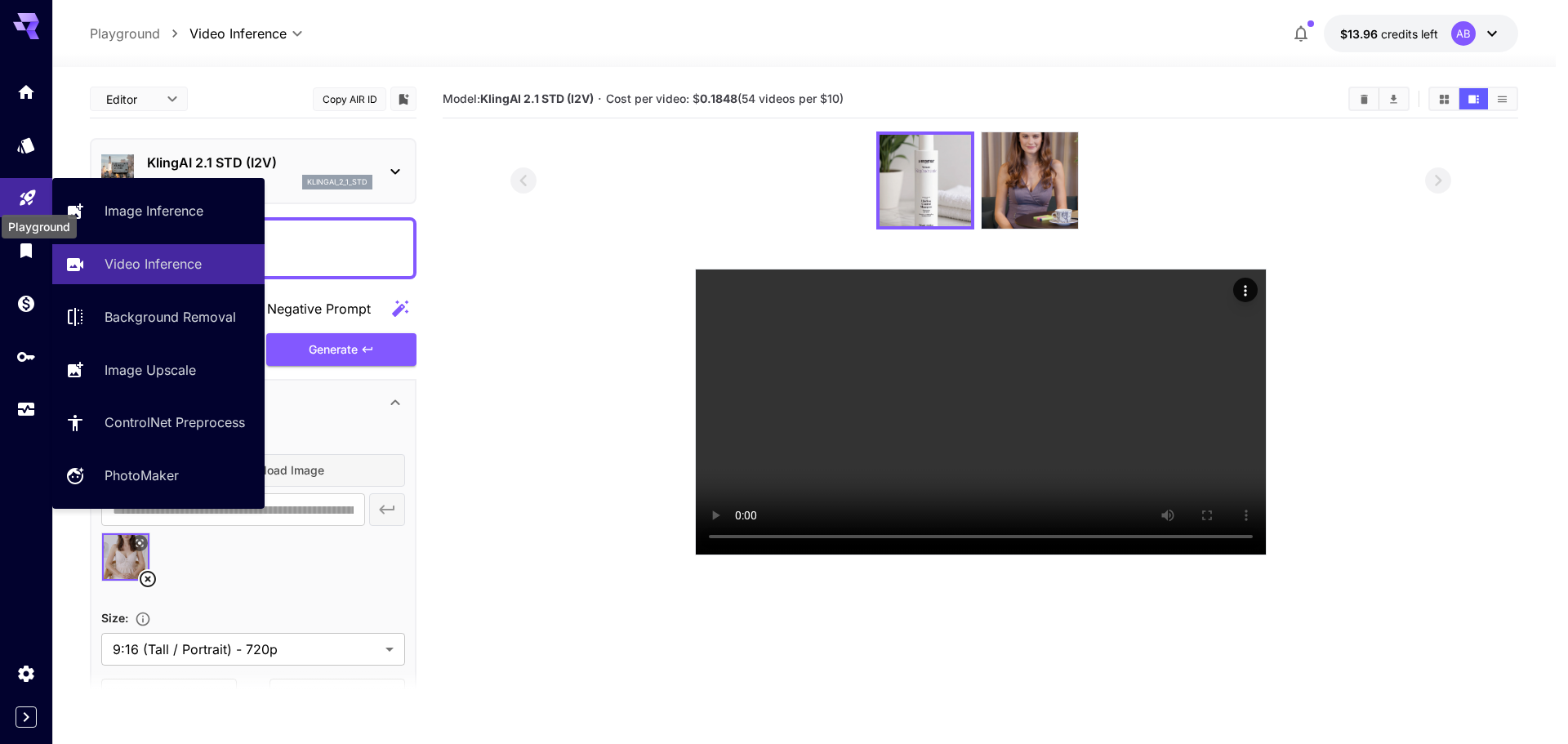
paste textarea "********"
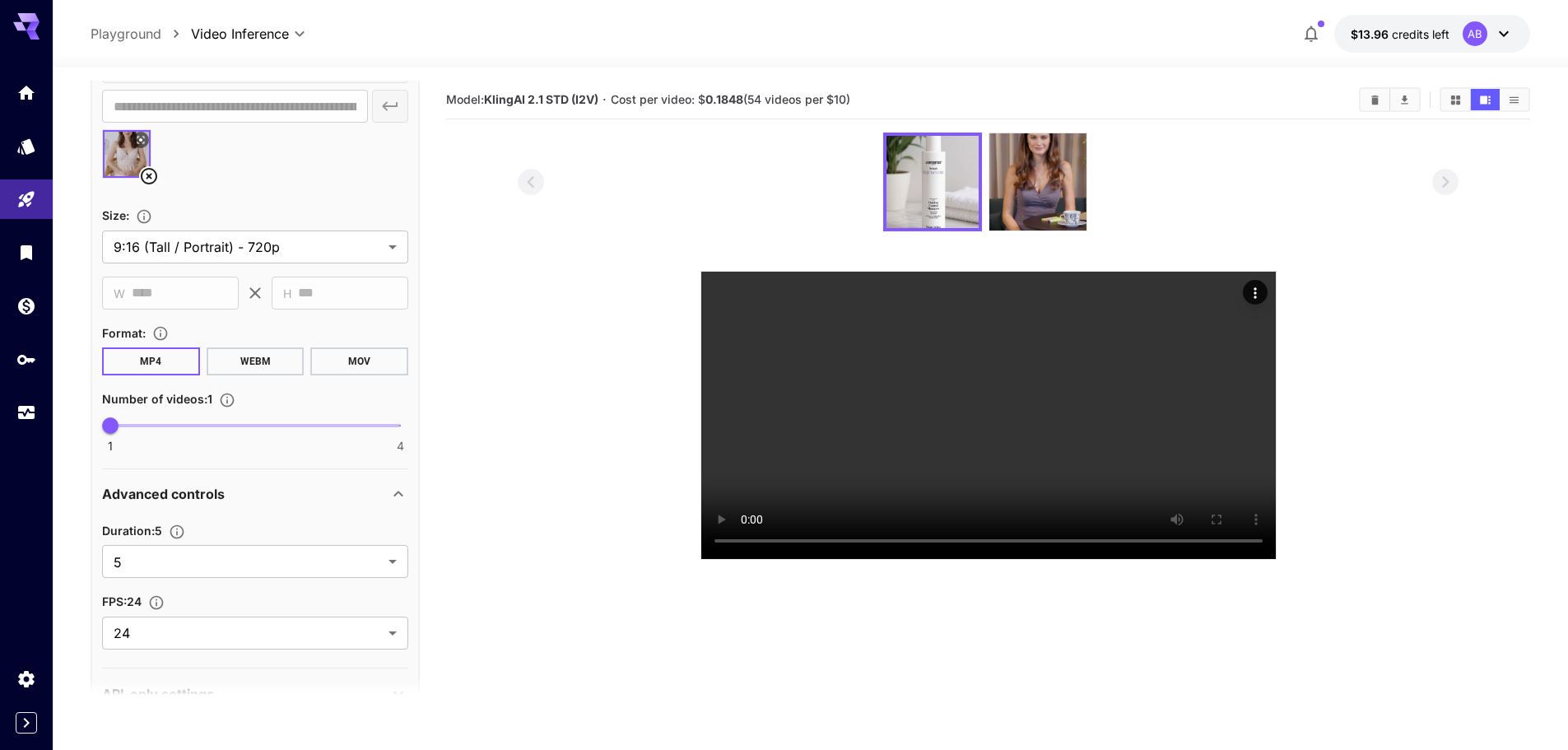
scroll to position [411, 0]
type textarea "**********"
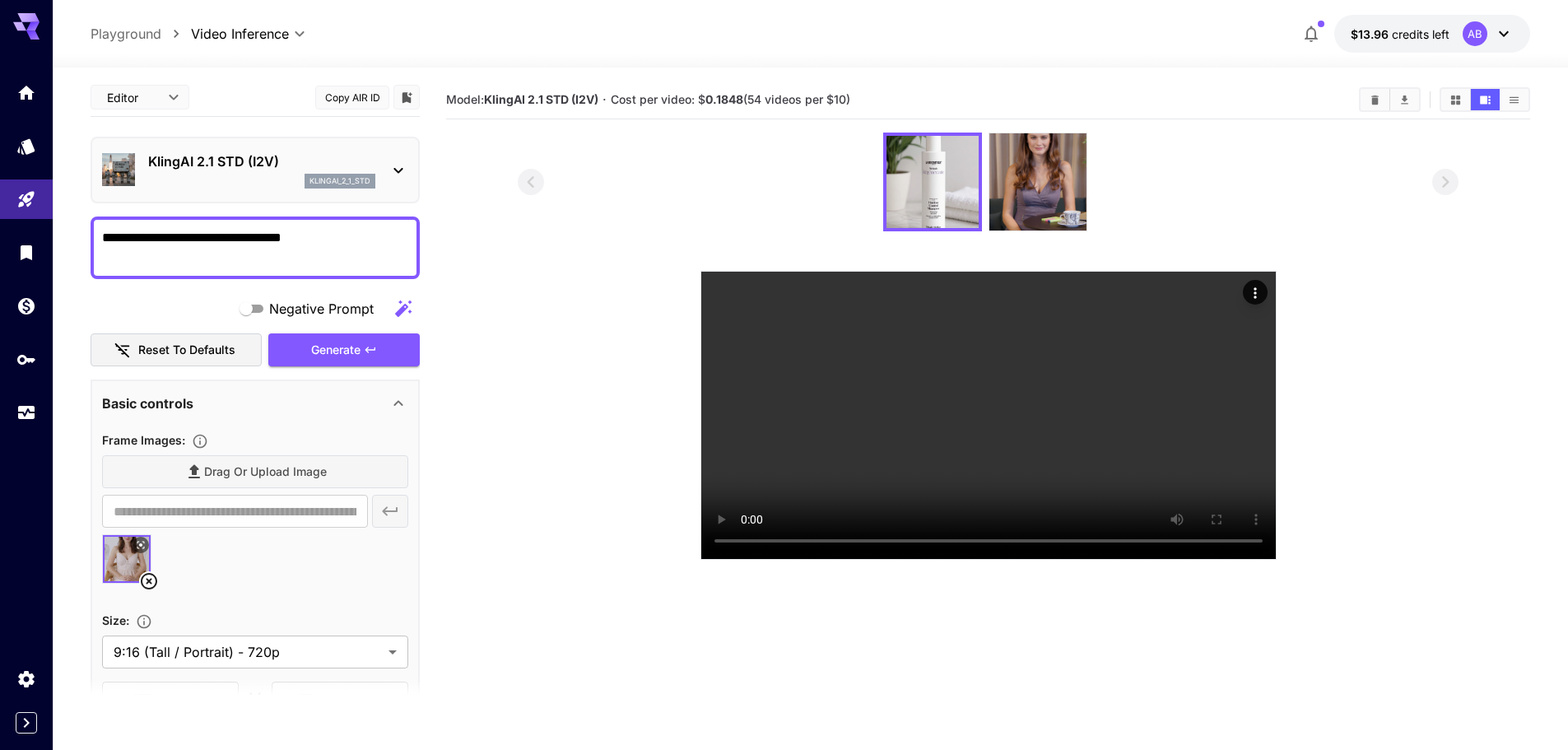
scroll to position [0, 0]
click at [354, 357] on div "Generate" at bounding box center [344, 353] width 152 height 34
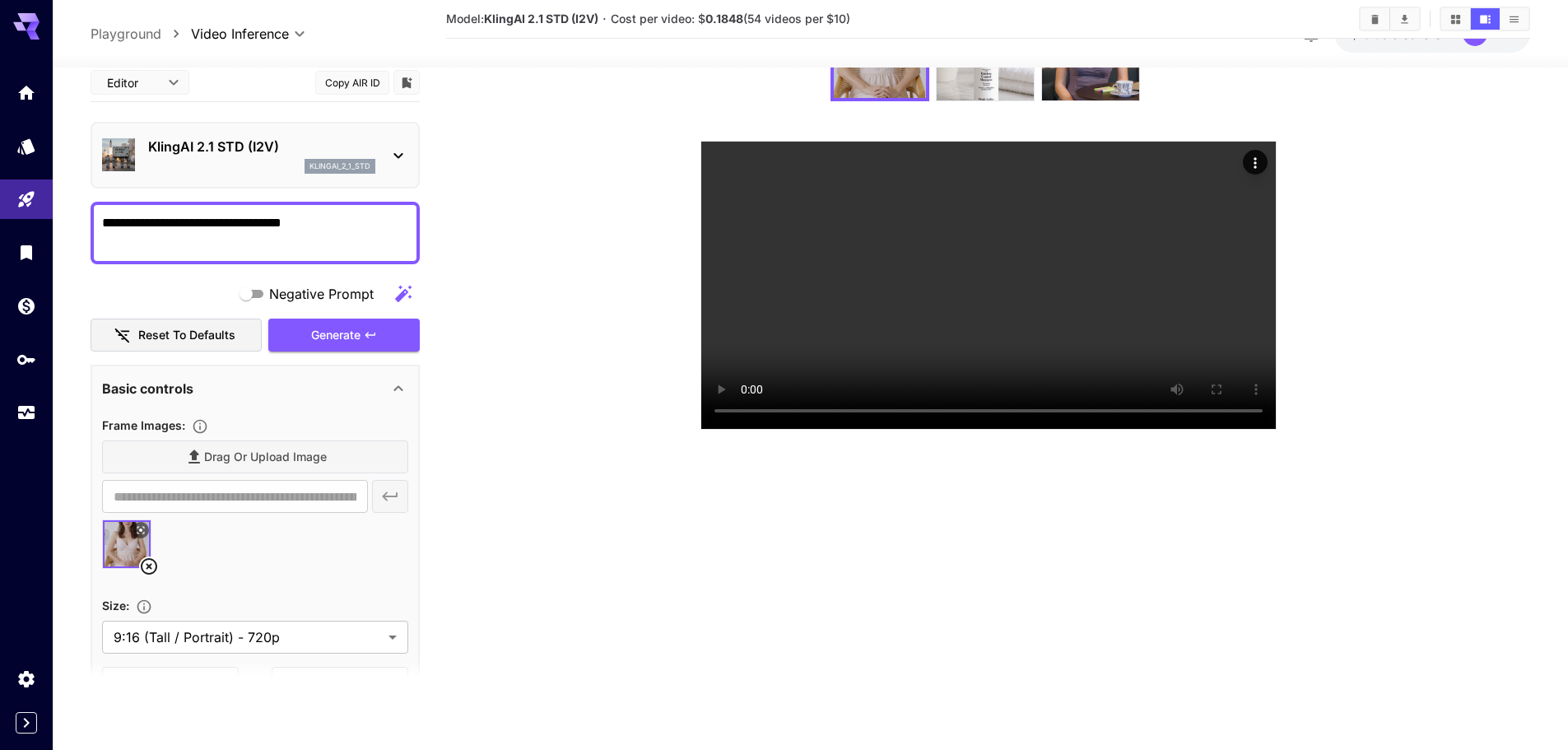
scroll to position [636, 0]
